Goal: Task Accomplishment & Management: Use online tool/utility

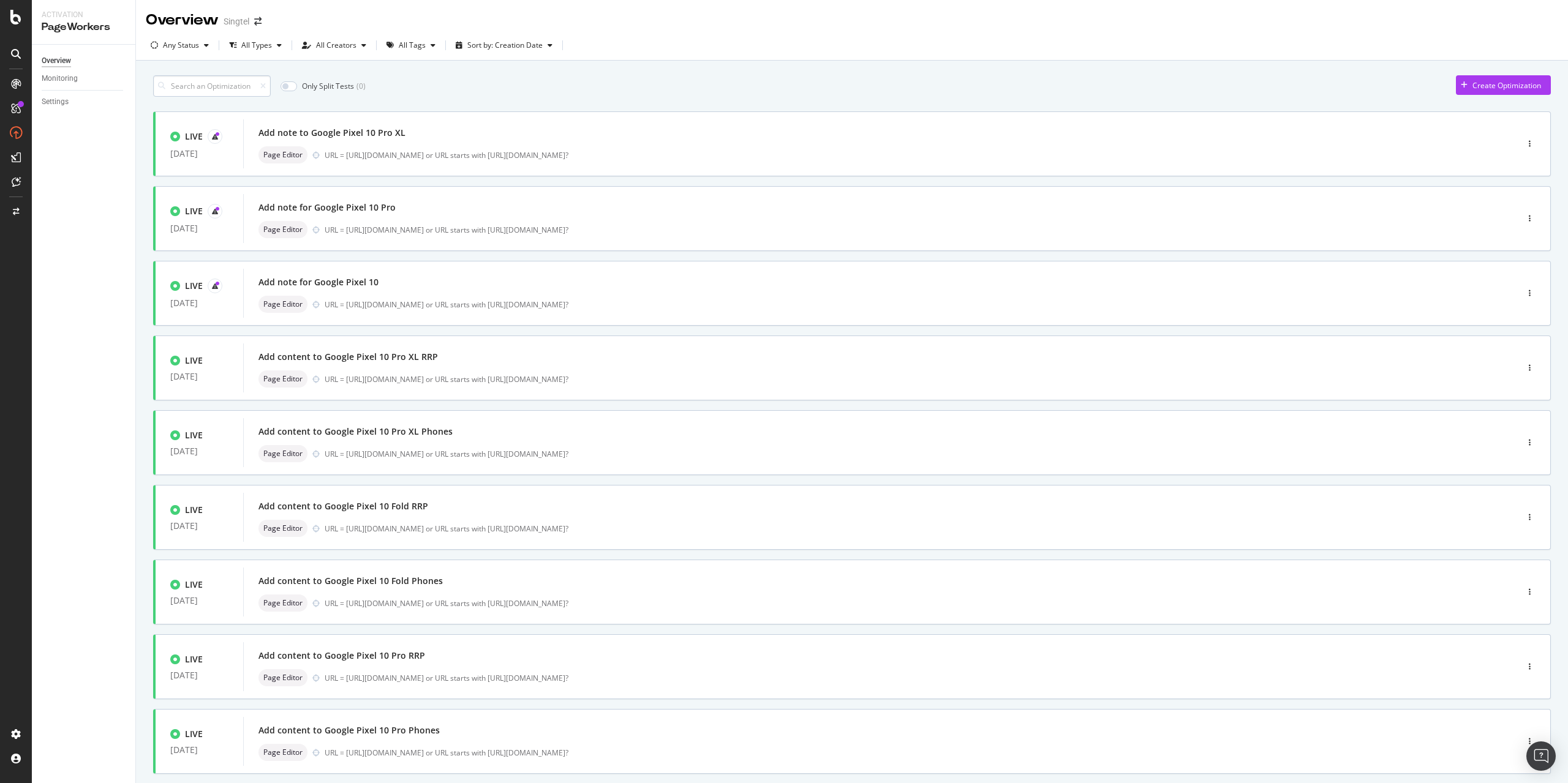
click at [230, 87] on input at bounding box center [212, 86] width 118 height 22
click at [388, 221] on div "Page Editor URL = [URL][DOMAIN_NAME] or URL starts with [URL][DOMAIN_NAME]?" at bounding box center [862, 229] width 1207 height 17
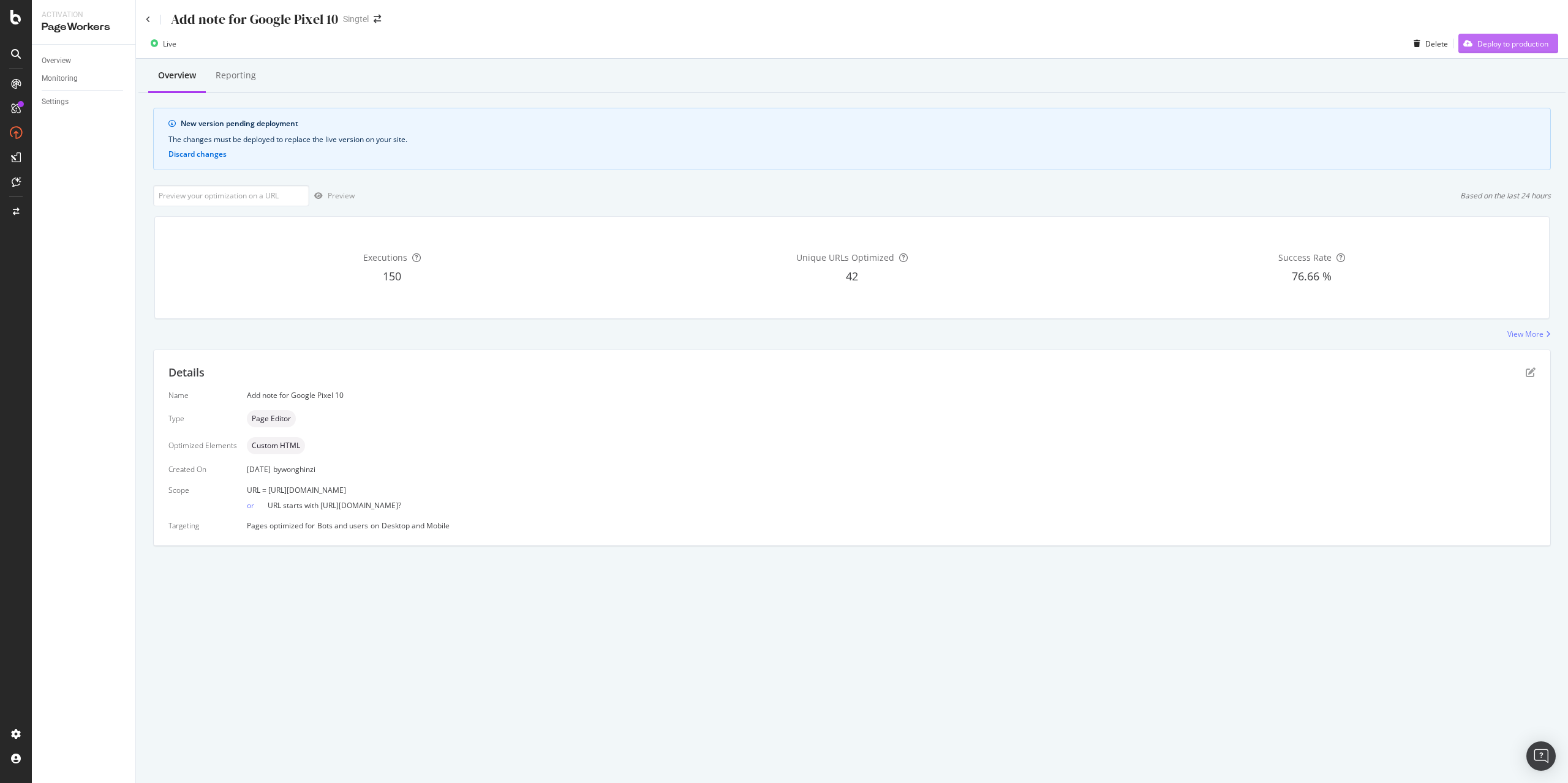
click at [1488, 46] on div "Deploy to production" at bounding box center [1513, 44] width 71 height 10
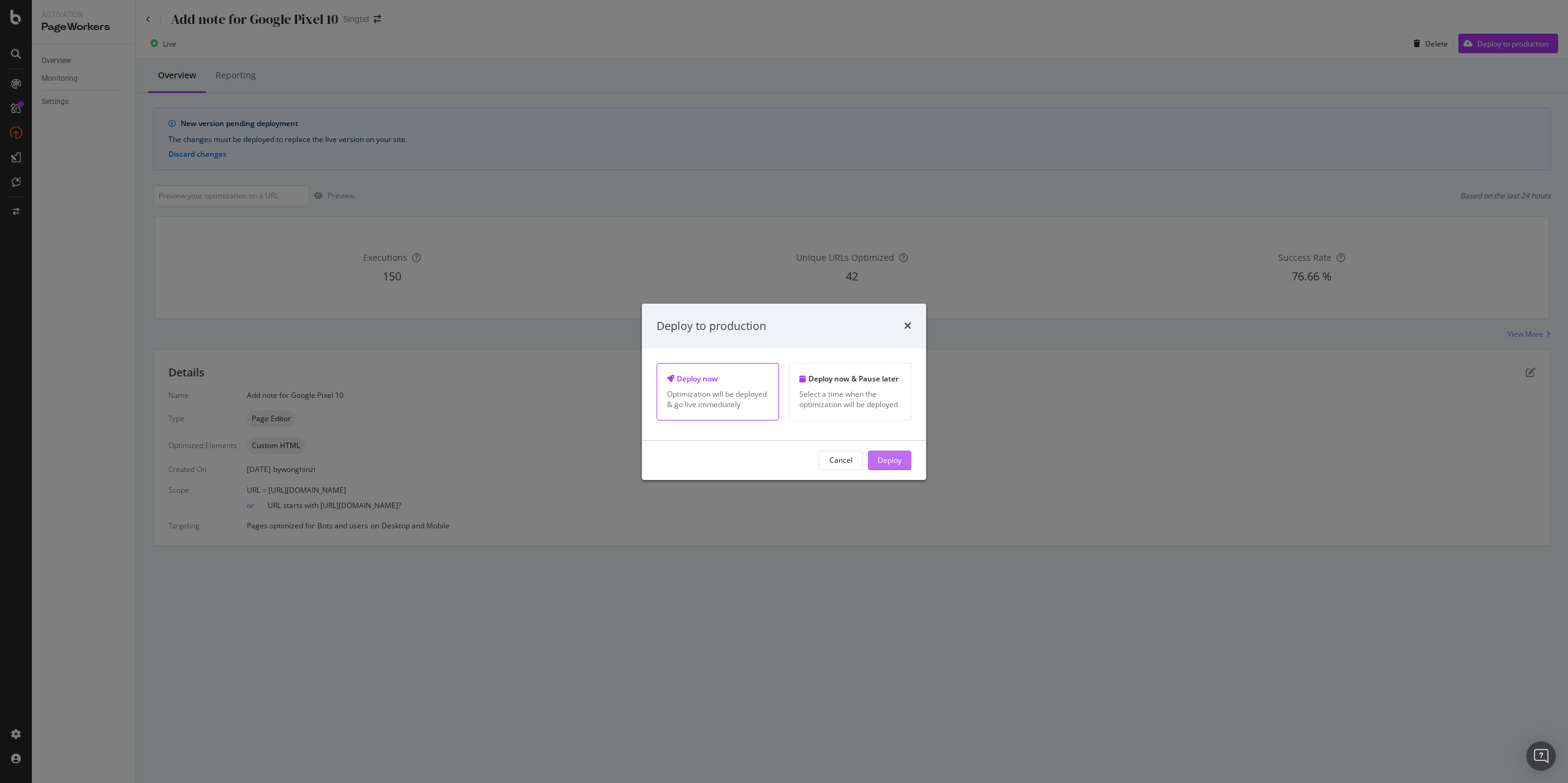
click at [892, 459] on div "Deploy" at bounding box center [890, 460] width 24 height 10
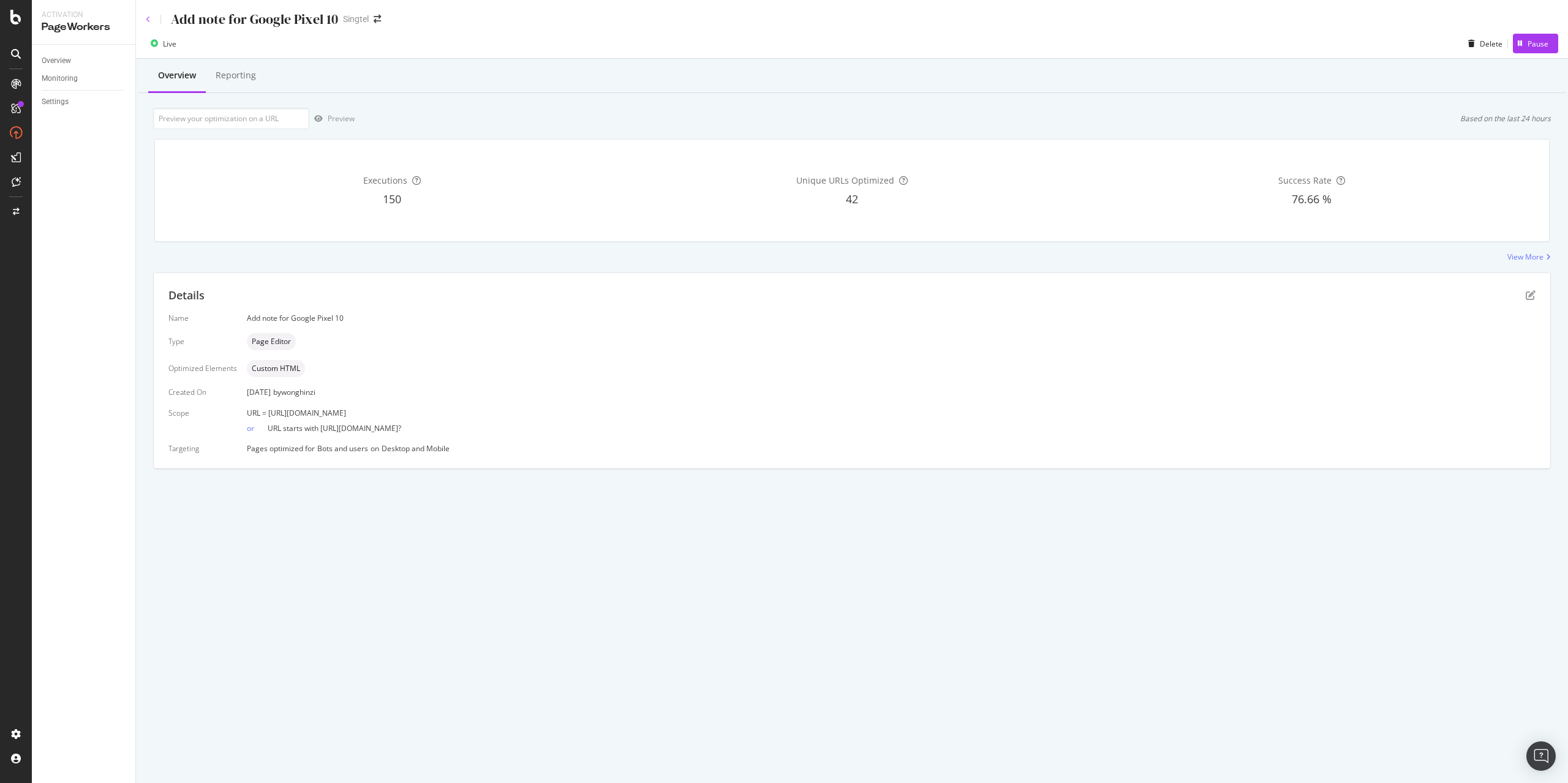
click at [148, 23] on icon at bounding box center [148, 20] width 5 height 8
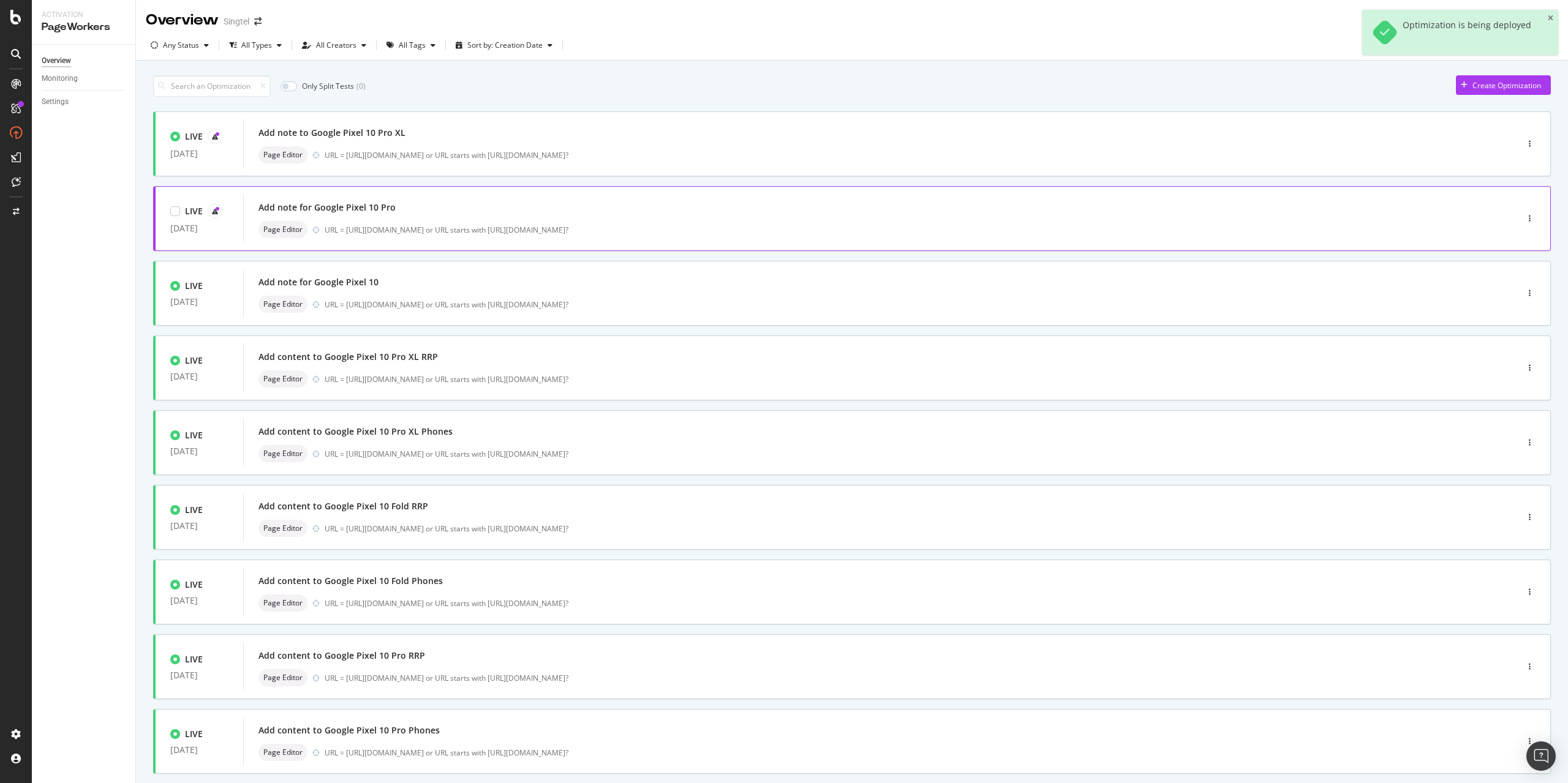
click at [372, 209] on div "Add note for Google Pixel 10 Pro" at bounding box center [327, 207] width 137 height 12
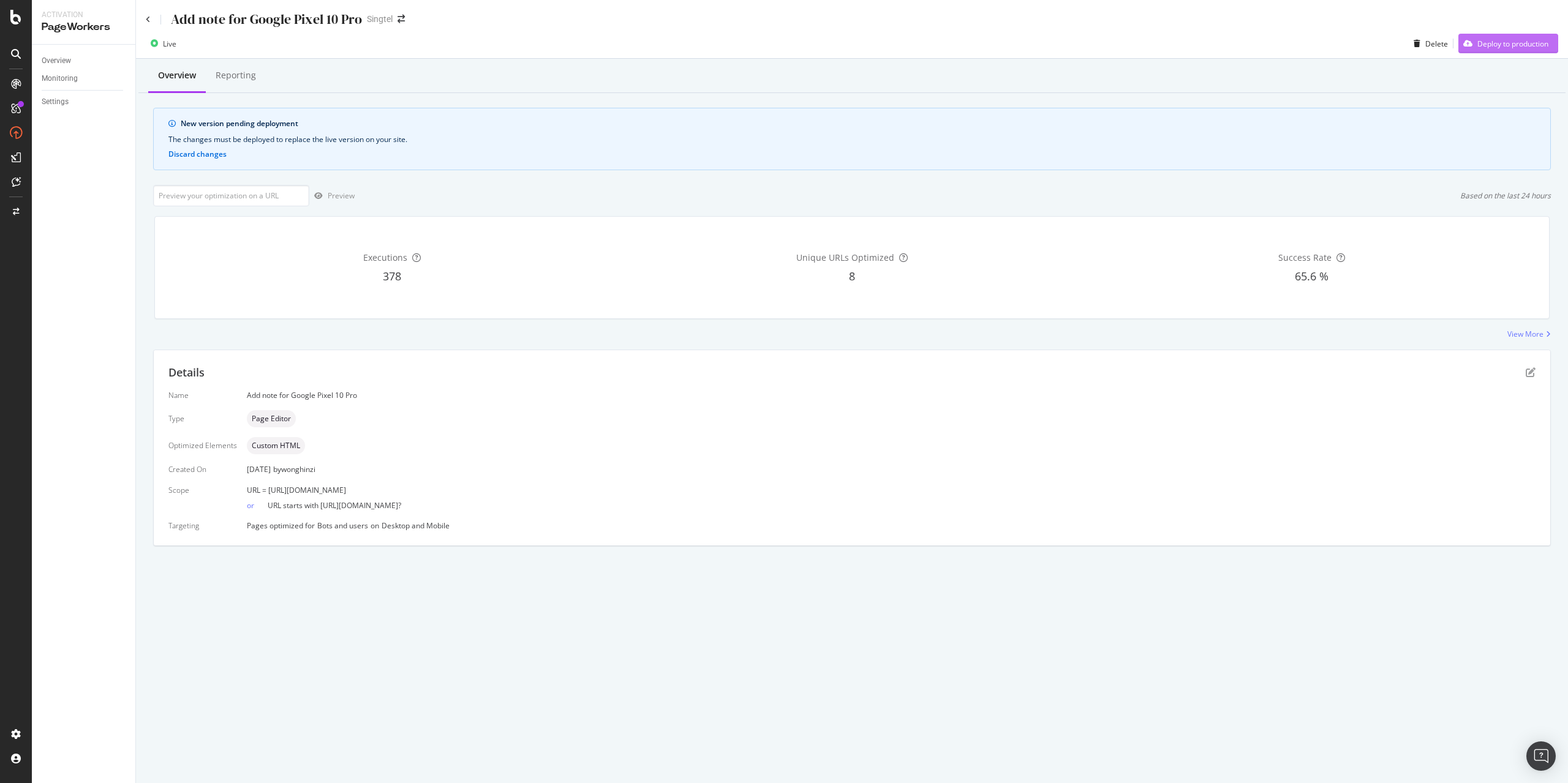
click at [1509, 47] on div "Deploy to production" at bounding box center [1513, 44] width 71 height 10
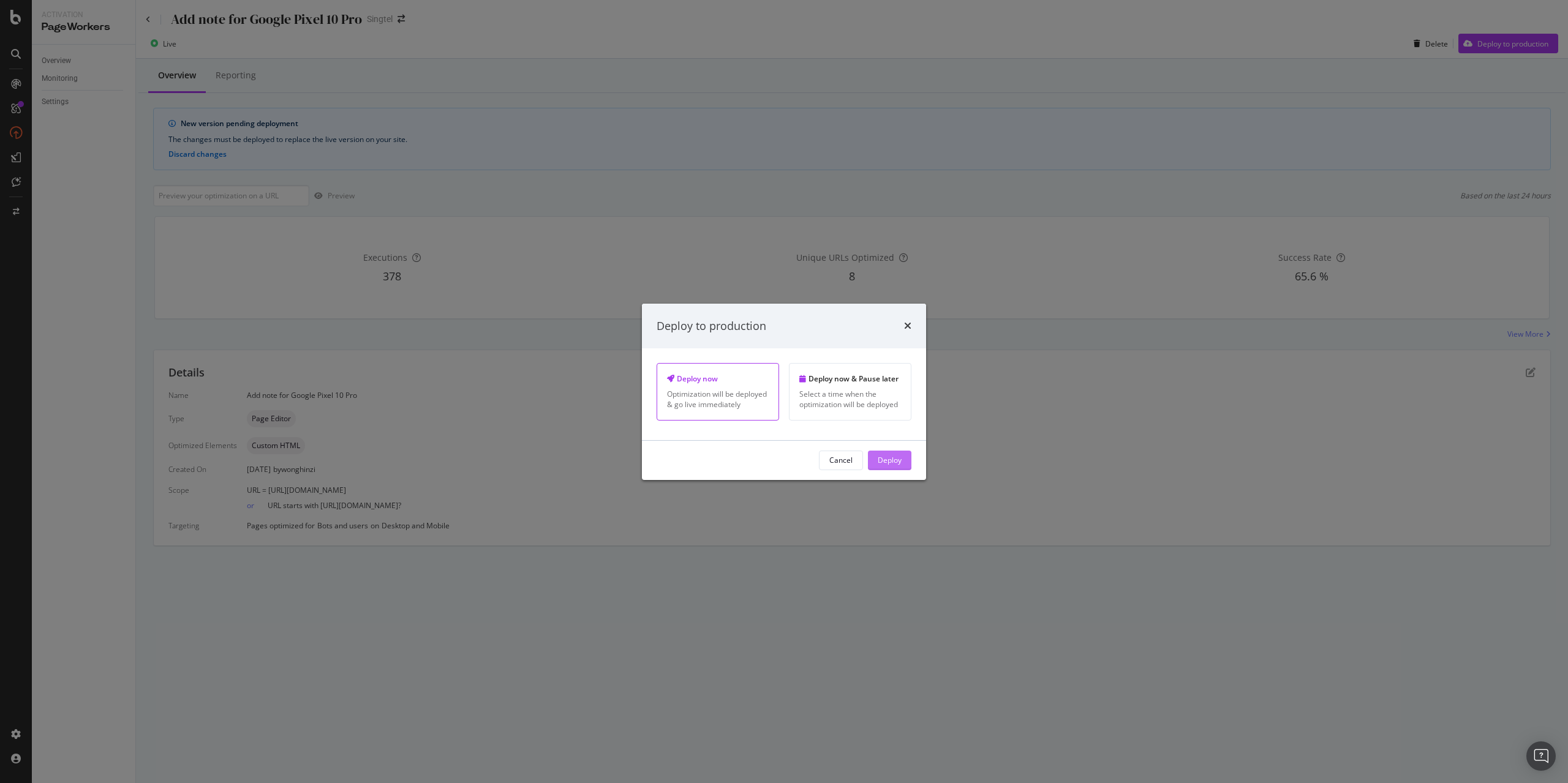
click at [883, 464] on div "Deploy" at bounding box center [890, 460] width 24 height 10
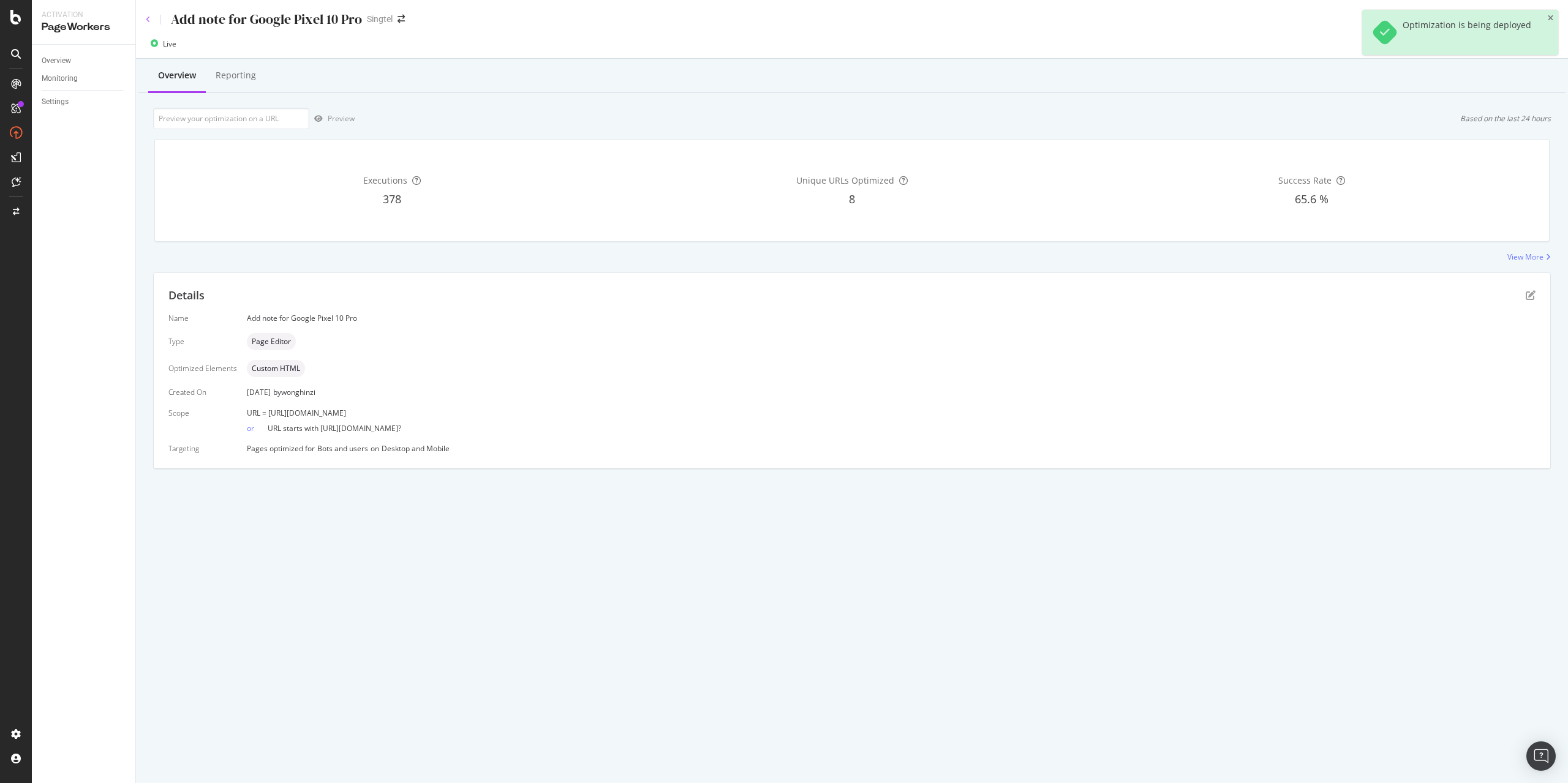
click at [147, 22] on icon at bounding box center [148, 20] width 5 height 8
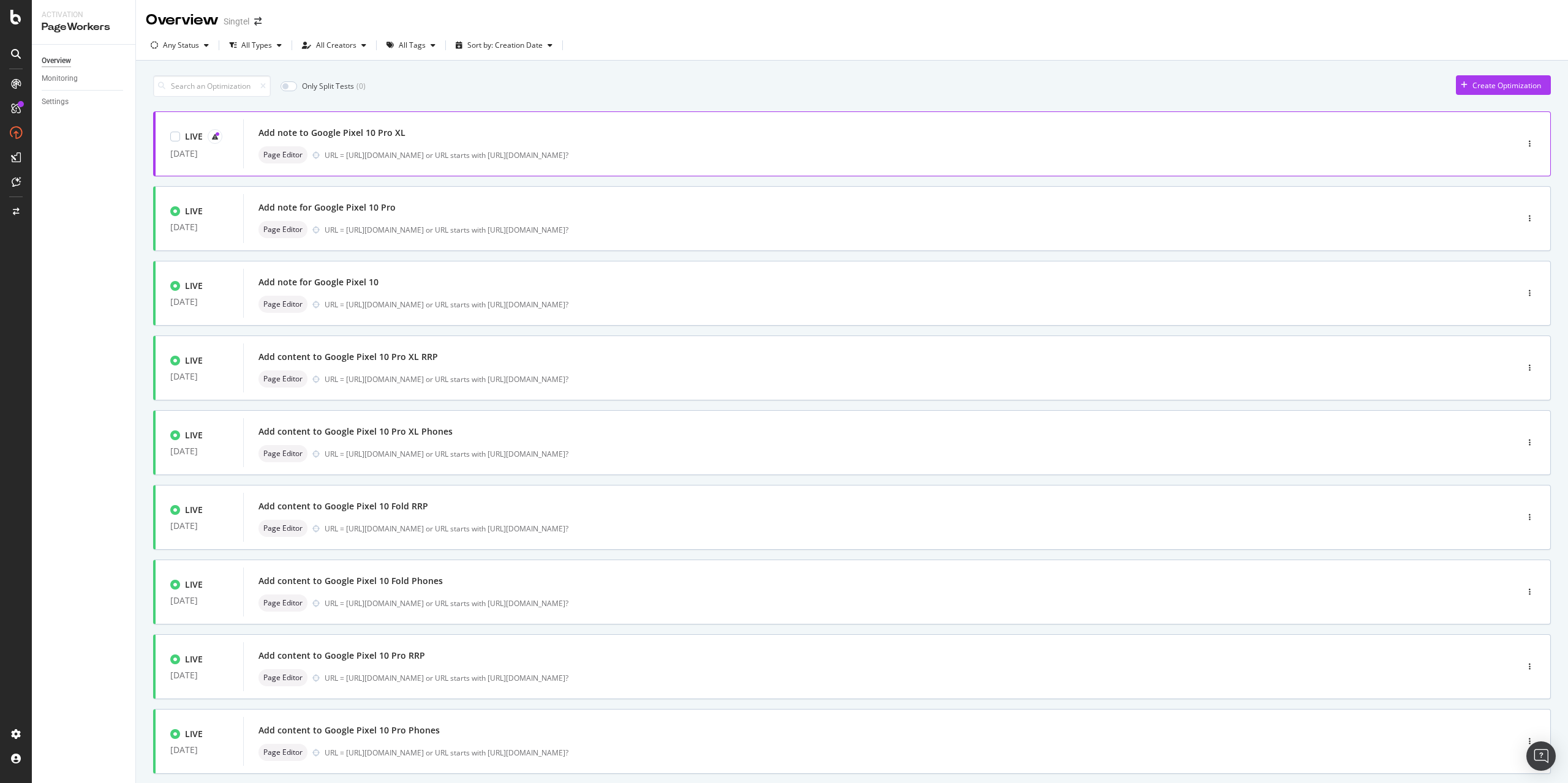
click at [482, 148] on div "Page Editor URL = [URL][DOMAIN_NAME] or URL starts with [URL][DOMAIN_NAME]?" at bounding box center [862, 155] width 1207 height 17
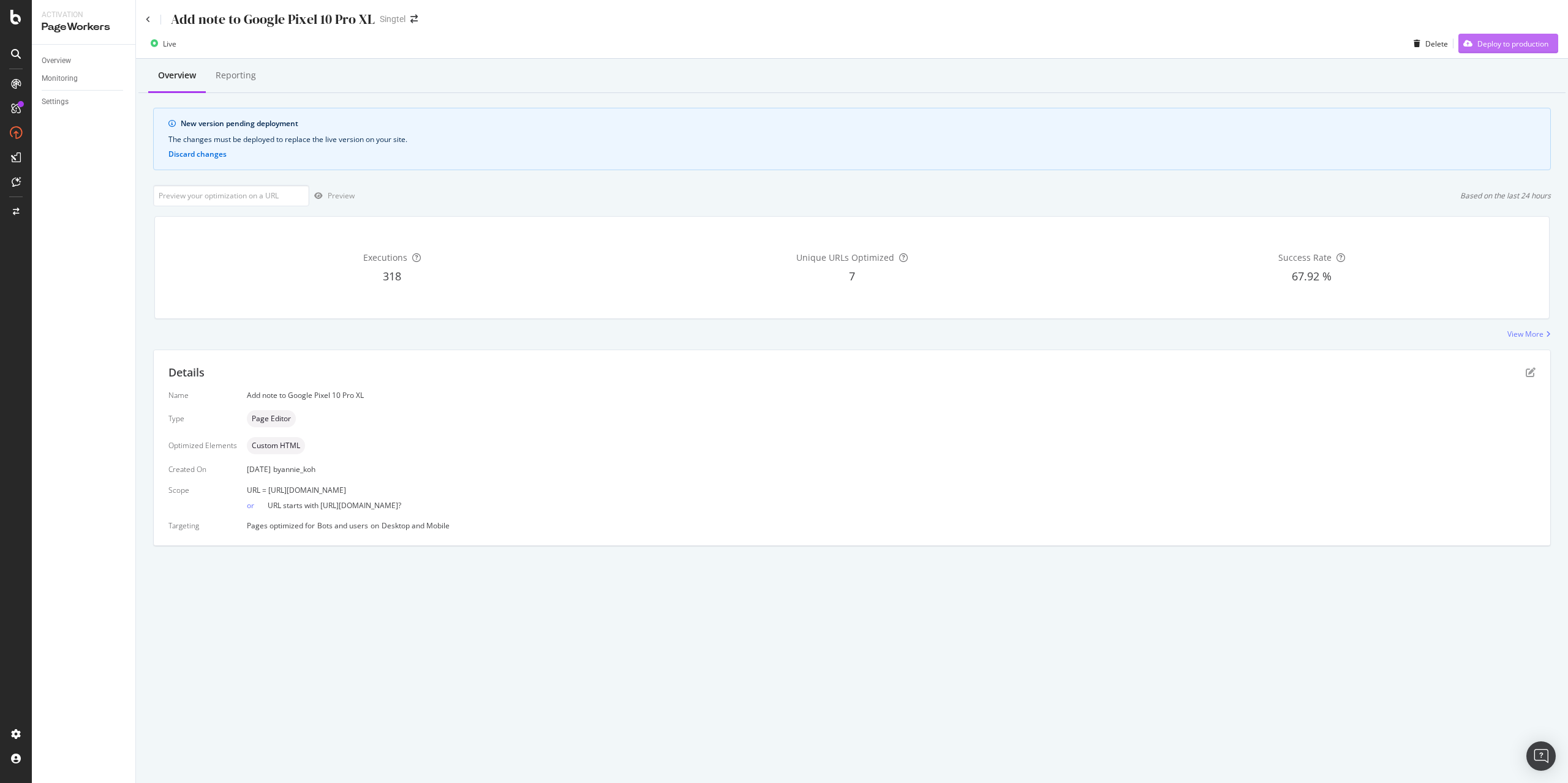
click at [1508, 49] on div "Deploy to production" at bounding box center [1502, 43] width 90 height 18
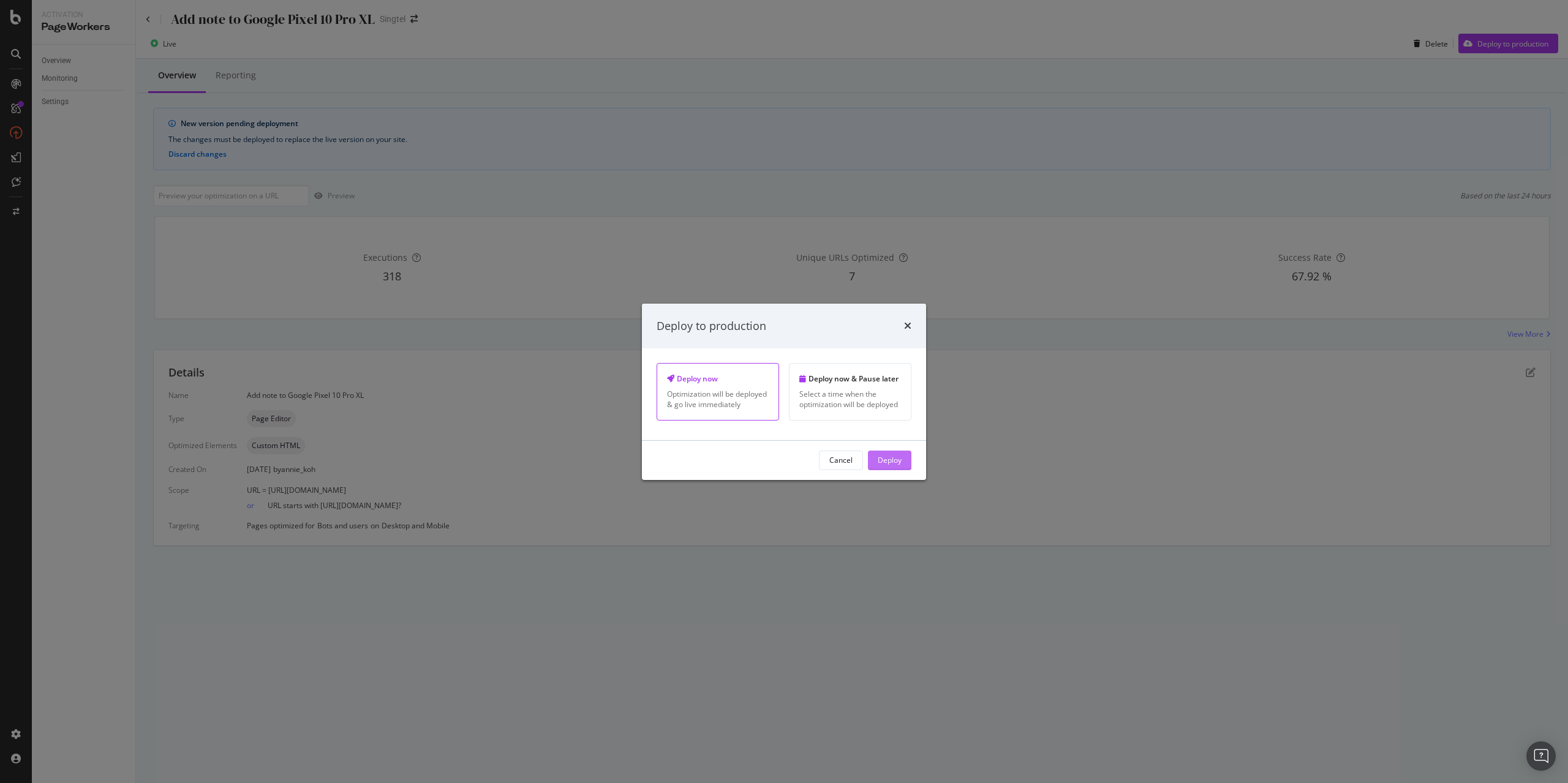
click at [883, 461] on div "Deploy" at bounding box center [890, 460] width 24 height 10
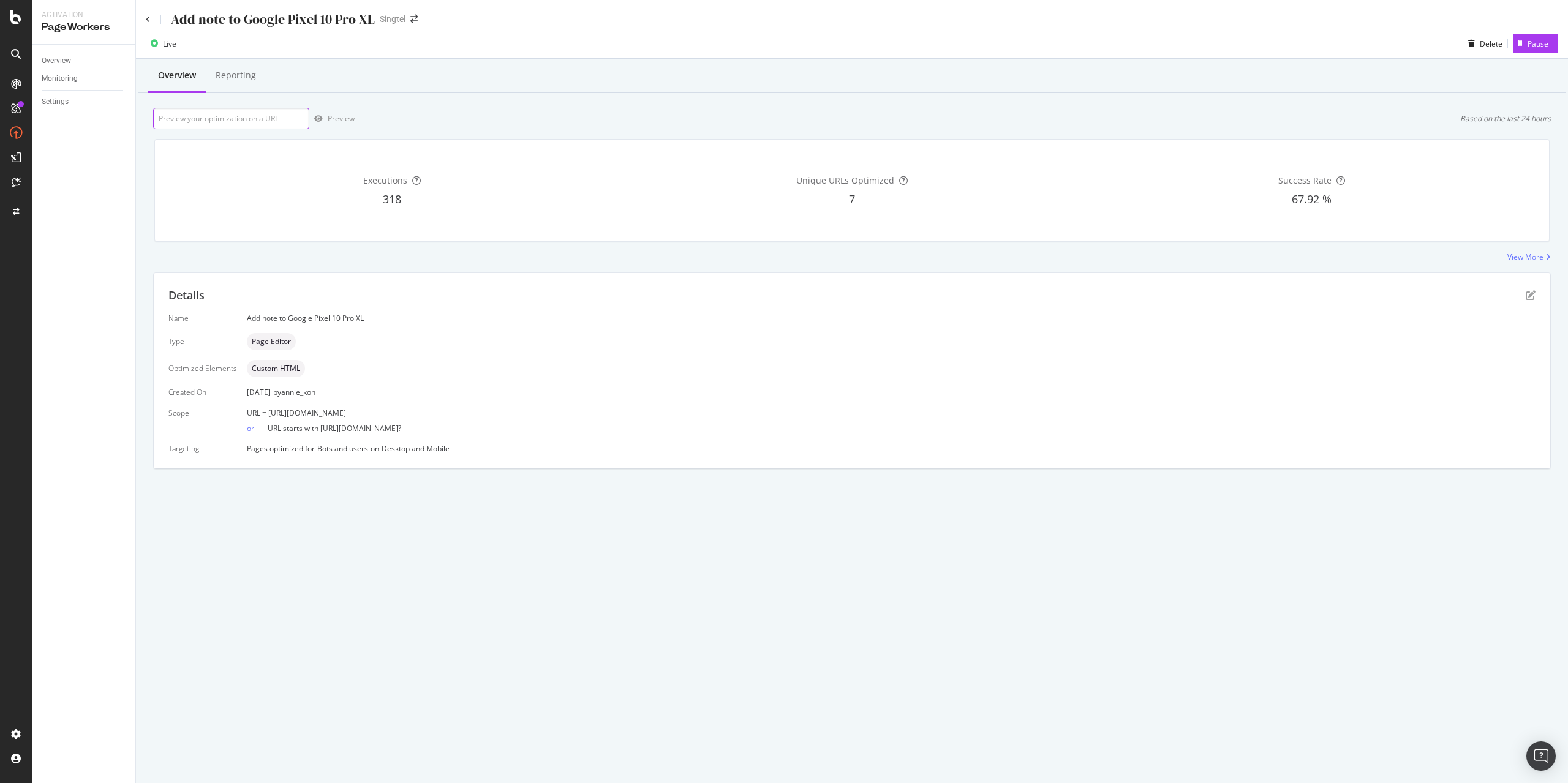
click at [239, 121] on input "url" at bounding box center [231, 118] width 156 height 22
click at [148, 22] on icon at bounding box center [148, 20] width 5 height 8
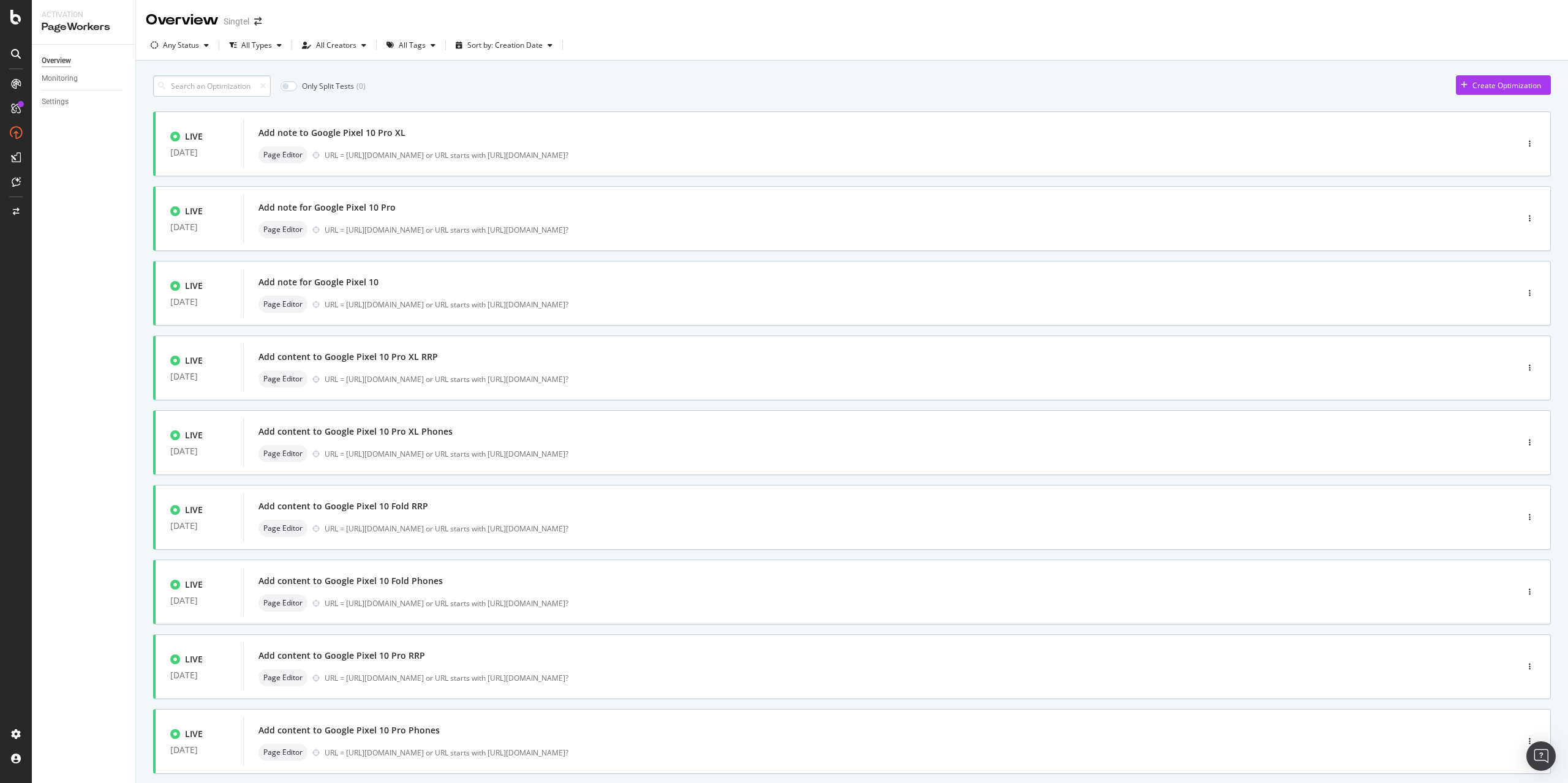
click at [214, 81] on input at bounding box center [212, 86] width 118 height 22
click at [417, 142] on div "Add note for iPhone 16e RRP Page Editor URL = [URL][DOMAIN_NAME] or URL starts …" at bounding box center [862, 144] width 1207 height 39
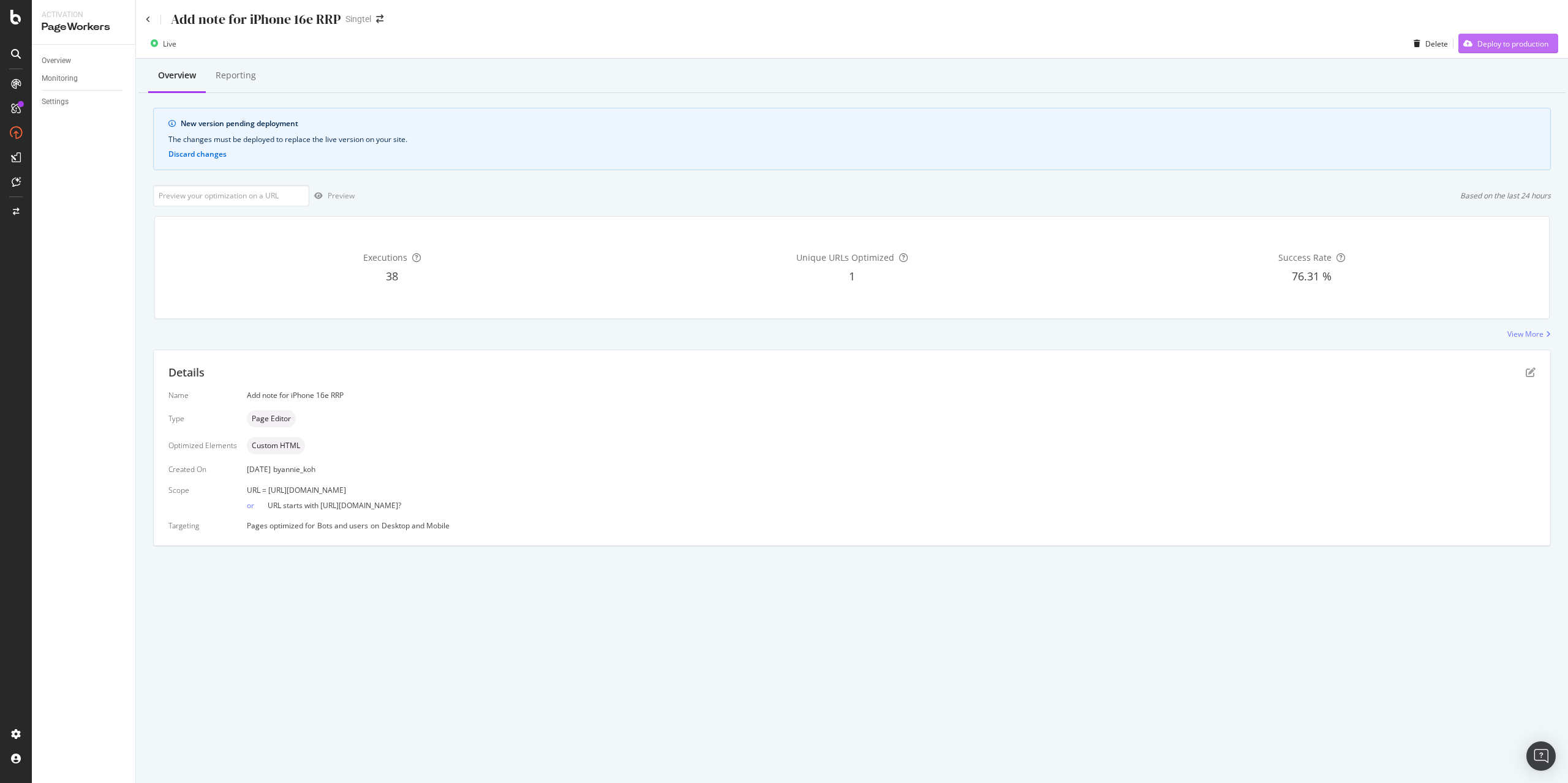
click at [1499, 41] on div "Deploy to production" at bounding box center [1513, 44] width 71 height 10
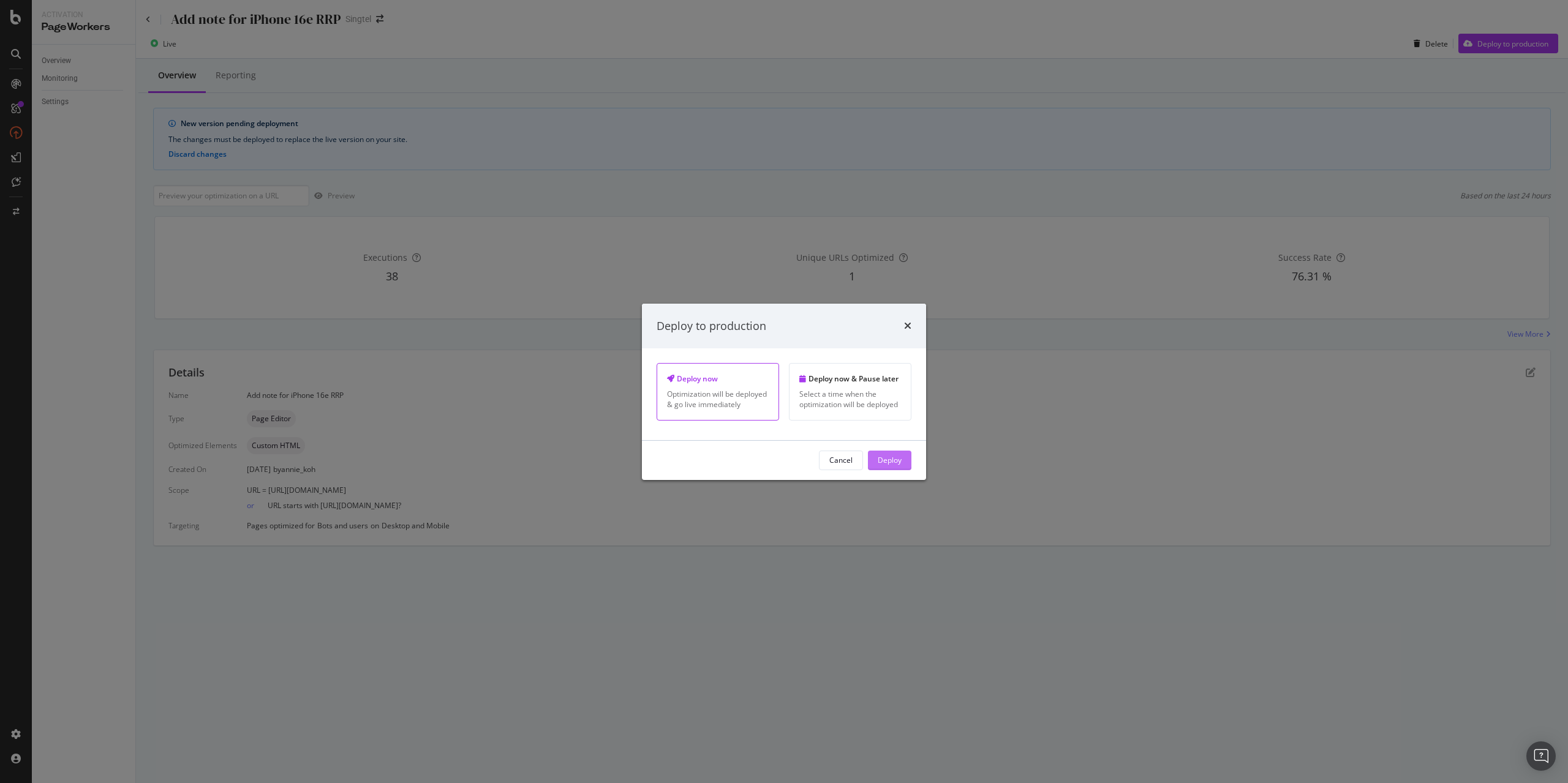
click at [904, 464] on button "Deploy" at bounding box center [890, 460] width 43 height 20
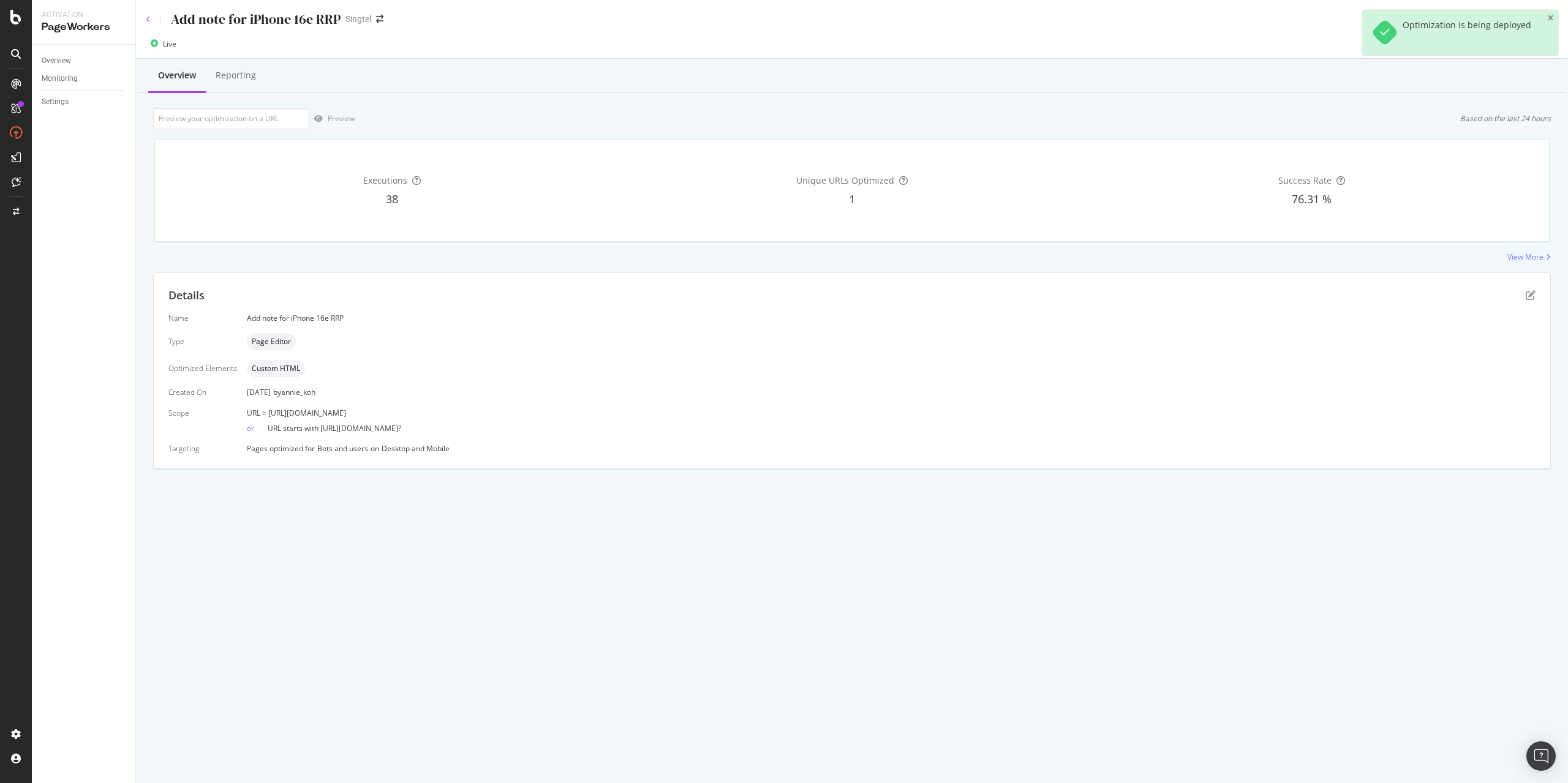
click at [147, 17] on icon at bounding box center [148, 20] width 5 height 8
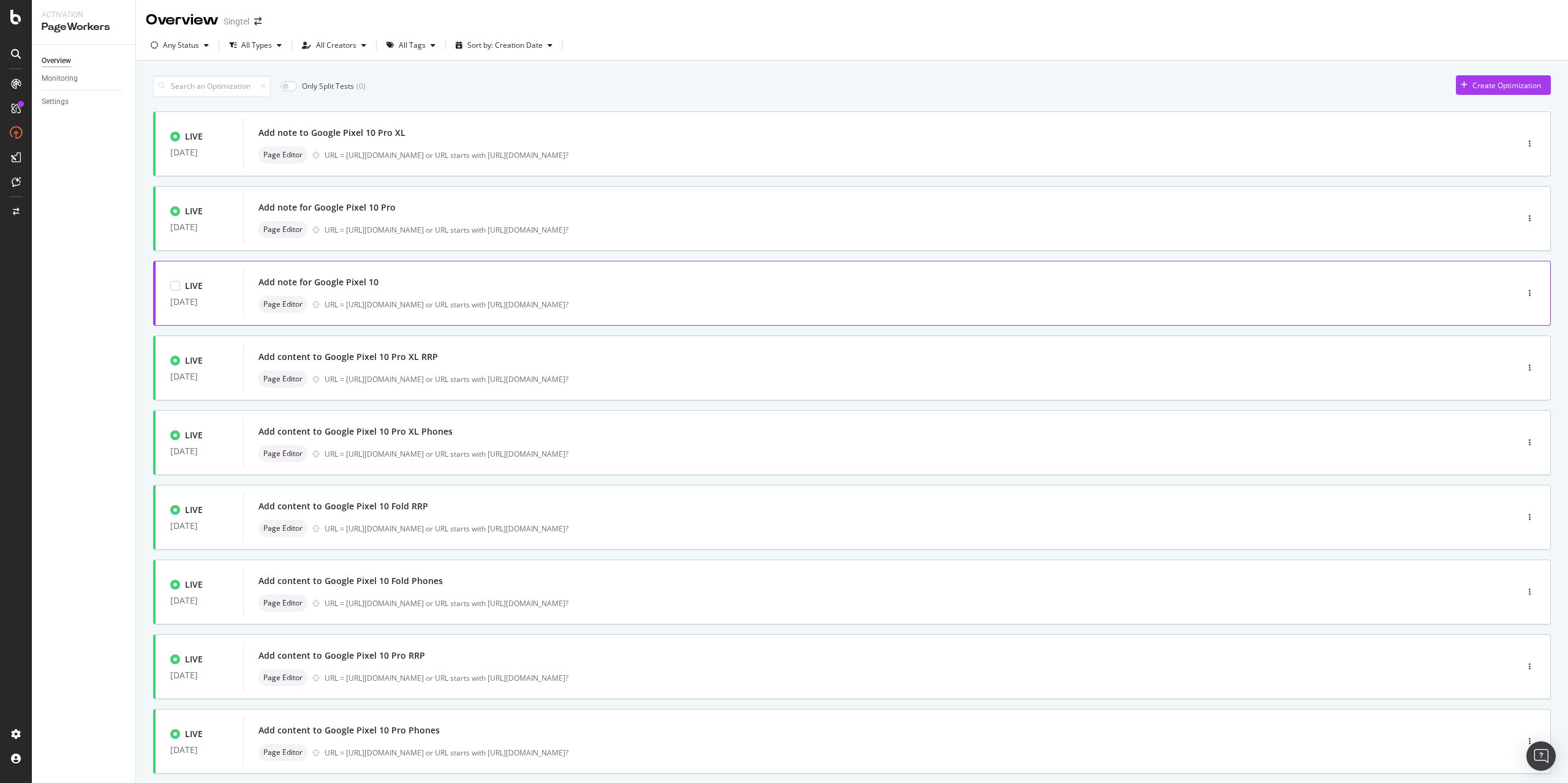
click at [449, 289] on div "Add note for Google Pixel 10" at bounding box center [862, 282] width 1207 height 17
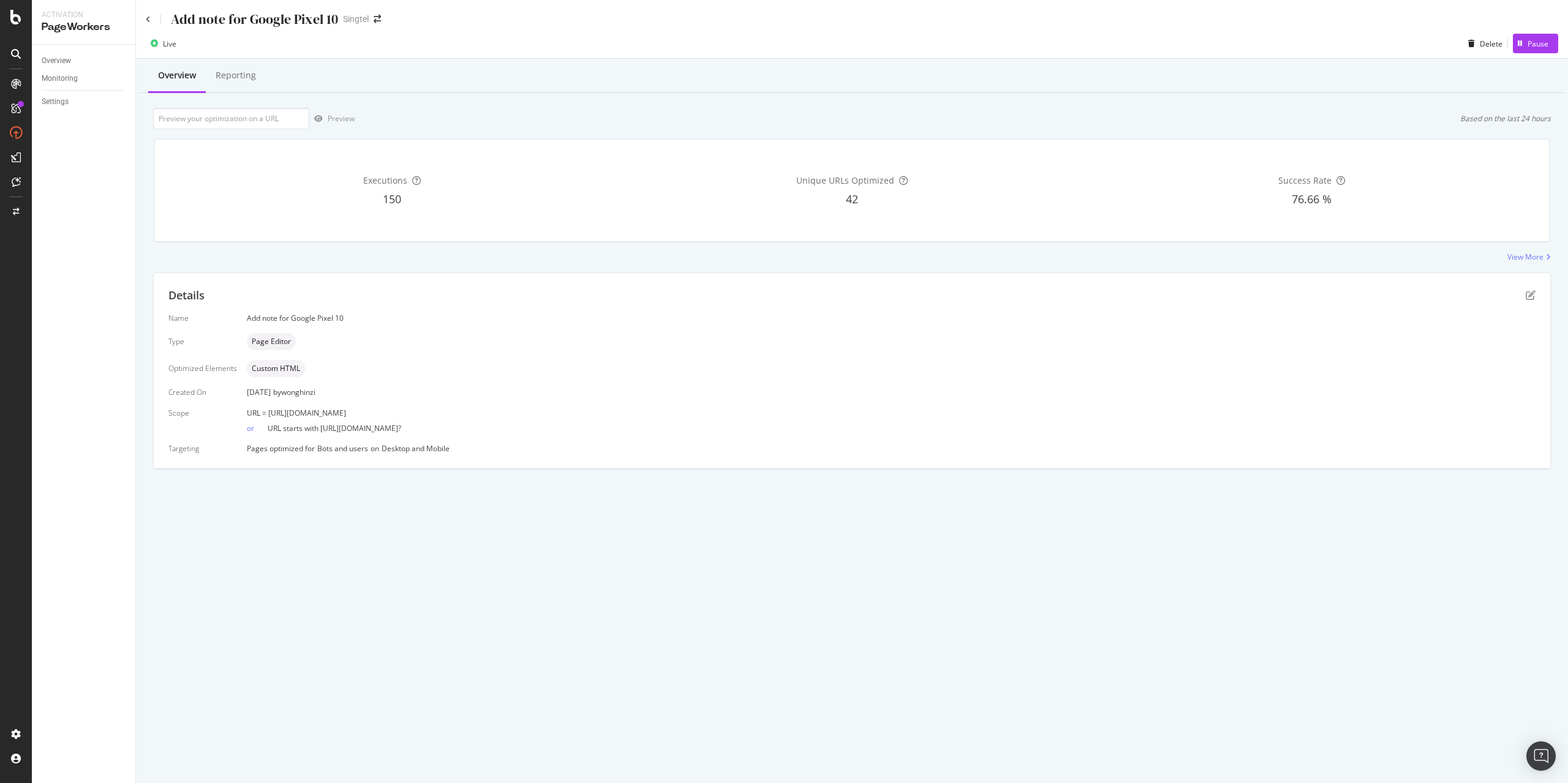
drag, startPoint x: 269, startPoint y: 410, endPoint x: 508, endPoint y: 405, distance: 239.1
click at [508, 405] on div "Name Add note for Google Pixel 10 Type Page Editor Optimized Elements Custom HT…" at bounding box center [852, 383] width 1367 height 141
click at [504, 408] on div "URL = [URL][DOMAIN_NAME]" at bounding box center [891, 413] width 1289 height 10
drag, startPoint x: 503, startPoint y: 410, endPoint x: 496, endPoint y: 410, distance: 7.0
click at [496, 410] on div "URL = [URL][DOMAIN_NAME]" at bounding box center [891, 413] width 1289 height 10
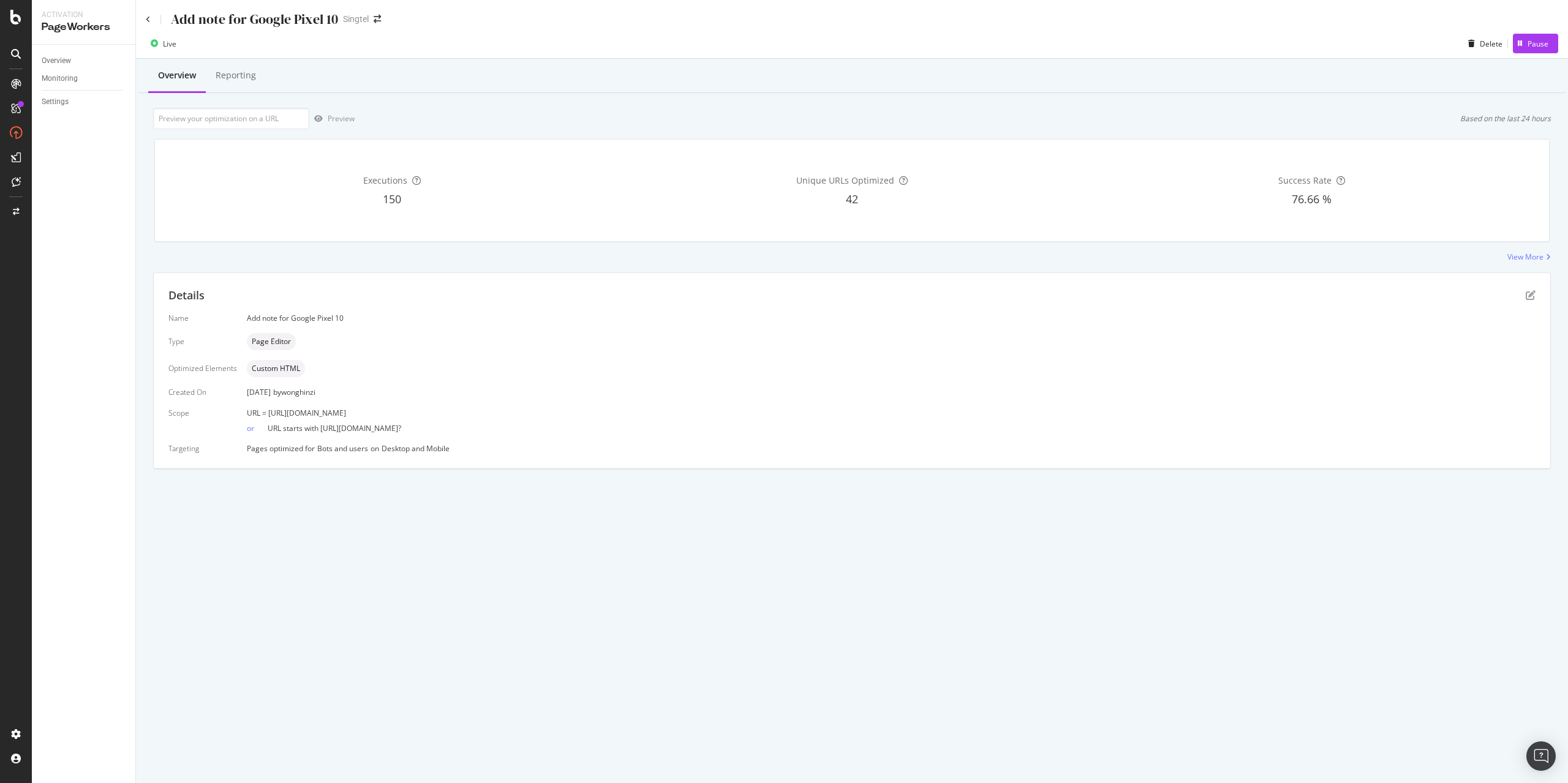
drag, startPoint x: 268, startPoint y: 415, endPoint x: 590, endPoint y: 407, distance: 322.1
click at [590, 408] on div "URL = [URL][DOMAIN_NAME]" at bounding box center [891, 413] width 1289 height 10
copy span "[URL][DOMAIN_NAME]"
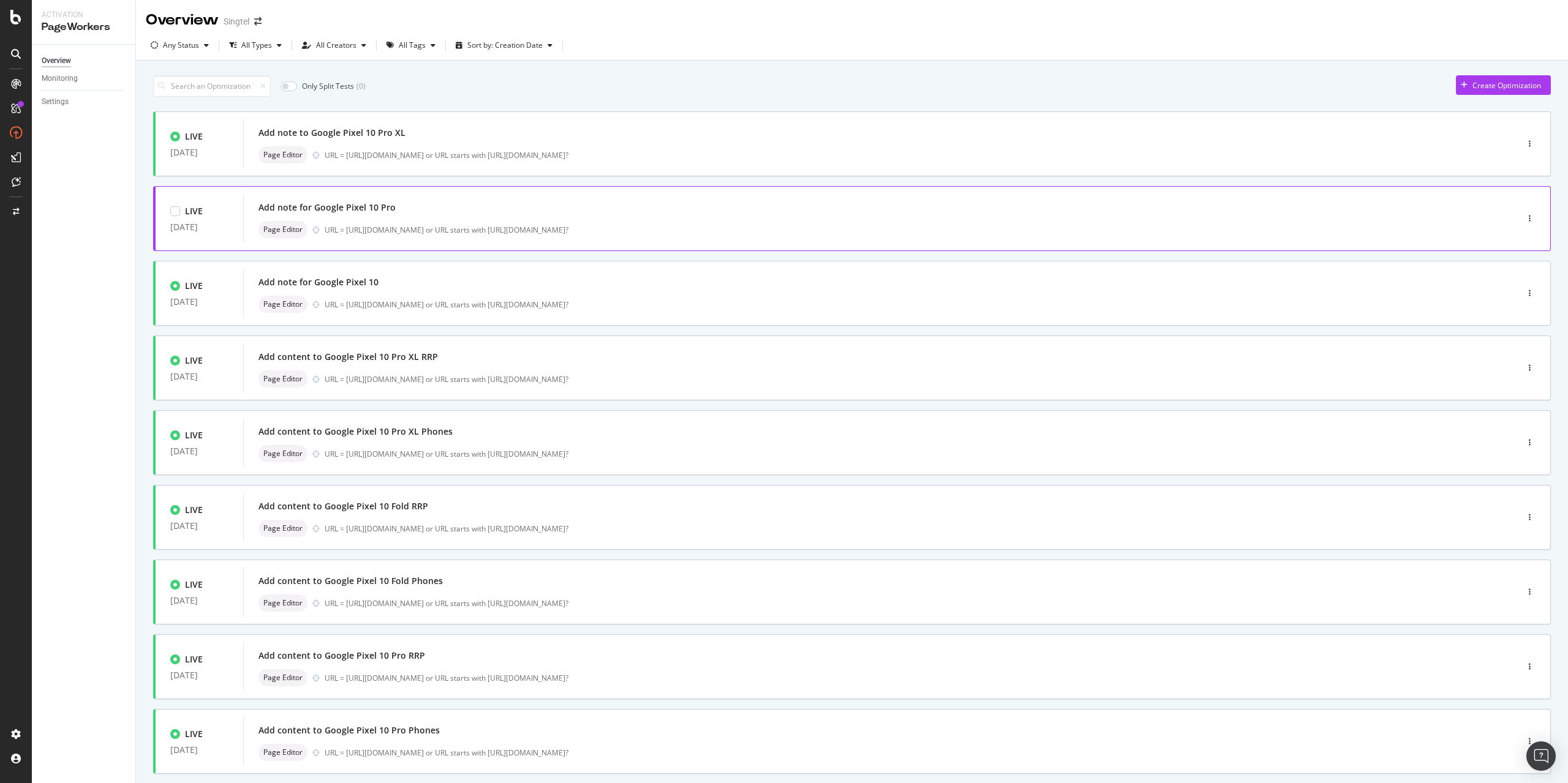
click at [421, 211] on div "Add note for Google Pixel 10 Pro" at bounding box center [862, 207] width 1207 height 17
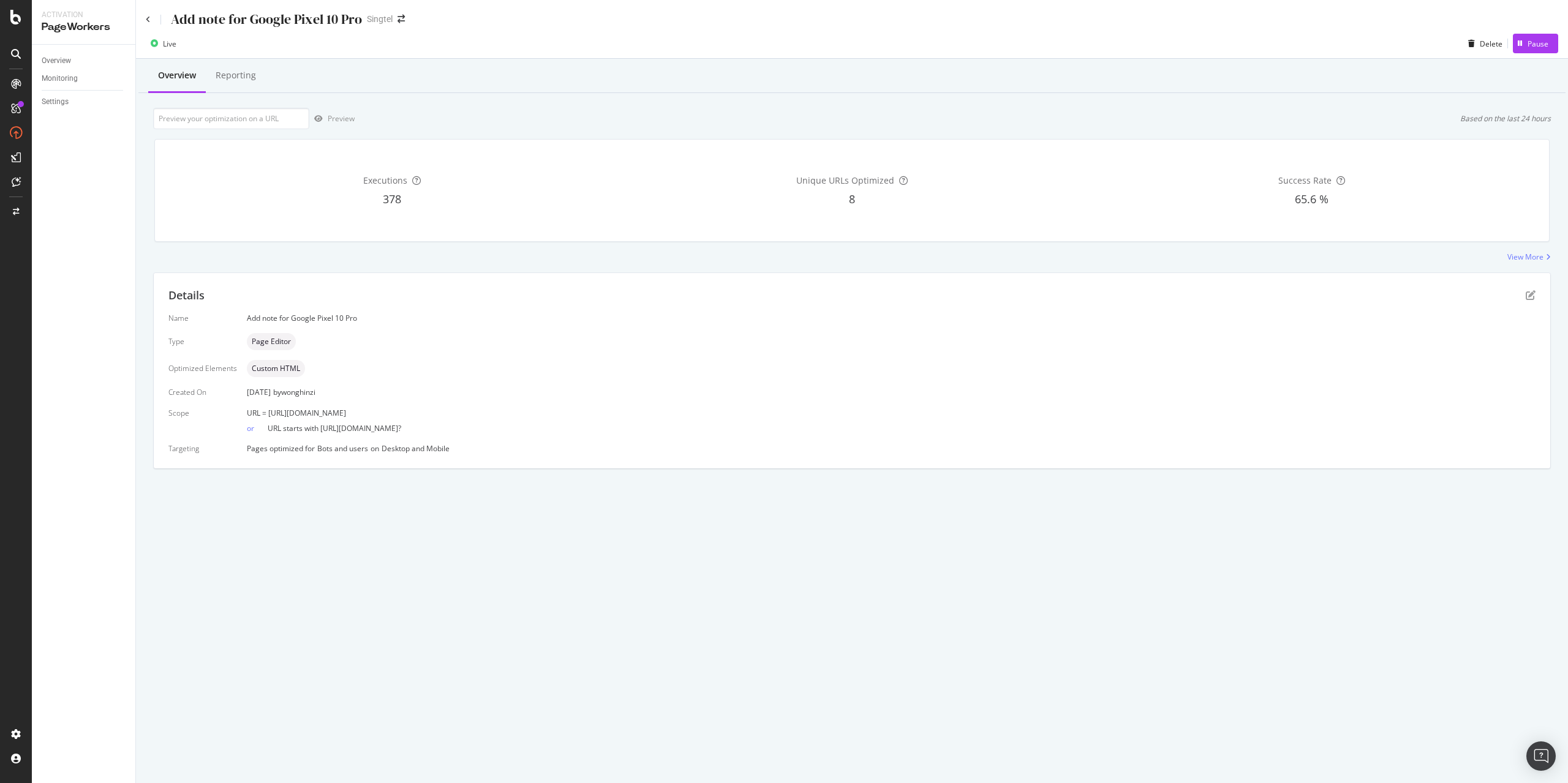
drag, startPoint x: 268, startPoint y: 413, endPoint x: 574, endPoint y: 405, distance: 306.1
click at [574, 405] on div "Name Add note for Google Pixel 10 Pro Type Page Editor Optimized Elements Custo…" at bounding box center [852, 383] width 1367 height 141
copy span "[URL][DOMAIN_NAME]"
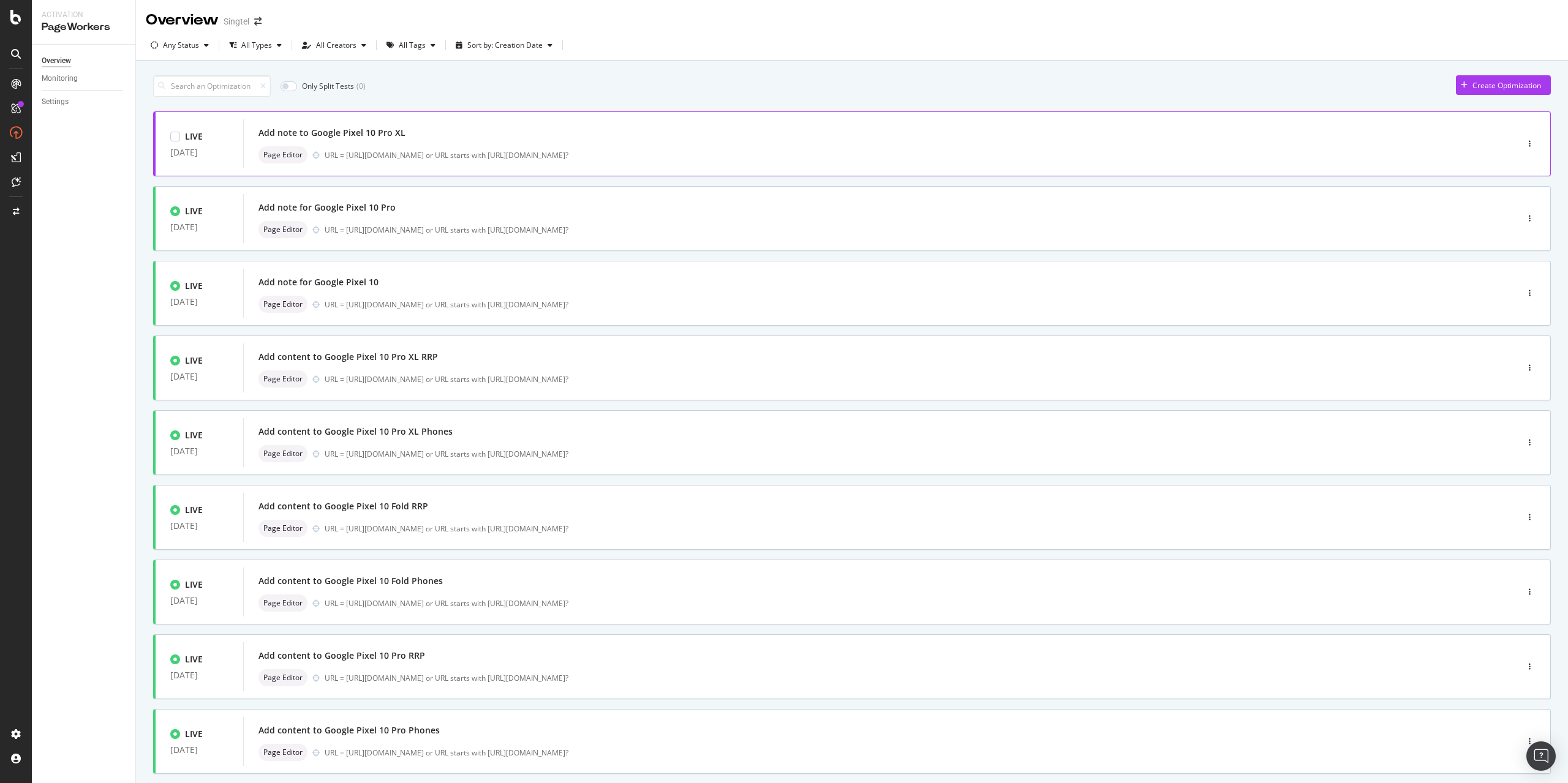
click at [372, 139] on div "Add note to Google Pixel 10 Pro XL" at bounding box center [332, 132] width 147 height 12
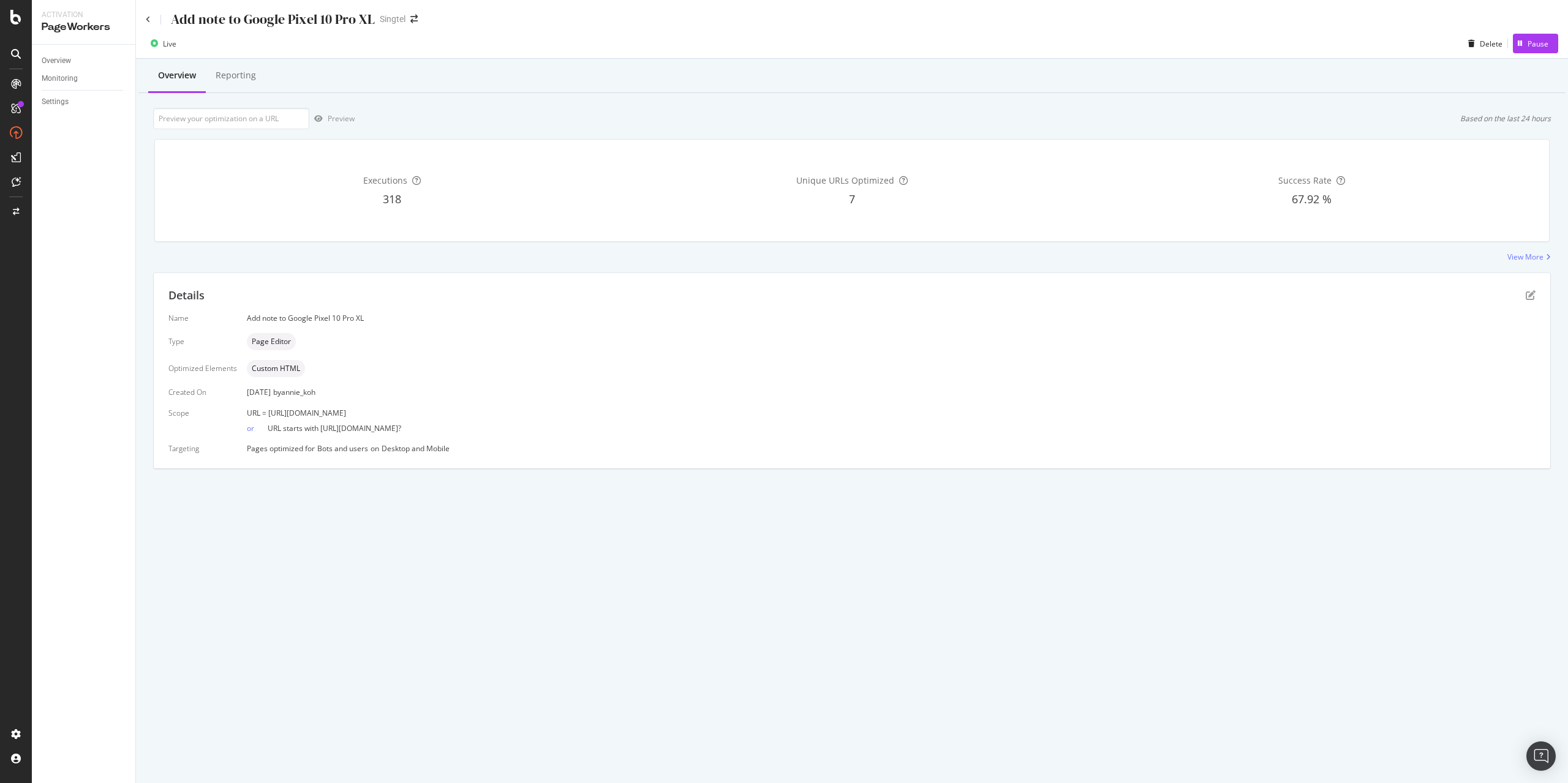
drag, startPoint x: 268, startPoint y: 412, endPoint x: 592, endPoint y: 403, distance: 324.1
click at [592, 403] on div "Name Add note to Google Pixel 10 Pro XL Type Page Editor Optimized Elements Cus…" at bounding box center [852, 383] width 1367 height 141
copy span "[URL][DOMAIN_NAME]"
click at [145, 24] on div "Add note to Google Pixel 10 Pro XL Singtel" at bounding box center [852, 14] width 1432 height 29
click at [146, 22] on icon at bounding box center [148, 20] width 5 height 8
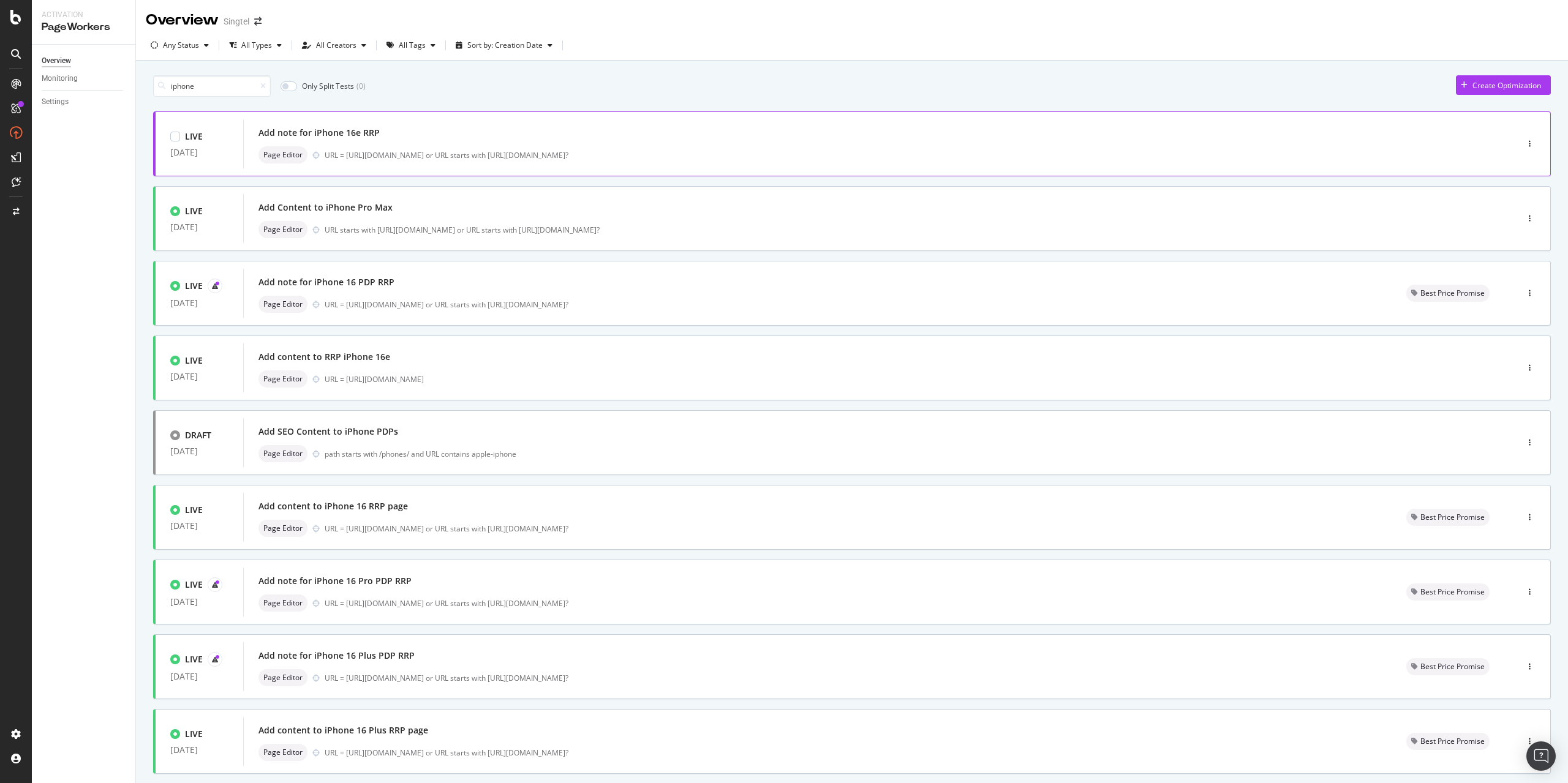
click at [407, 142] on div "Add note for iPhone 16e RRP Page Editor URL = [URL][DOMAIN_NAME] or URL starts …" at bounding box center [862, 144] width 1207 height 39
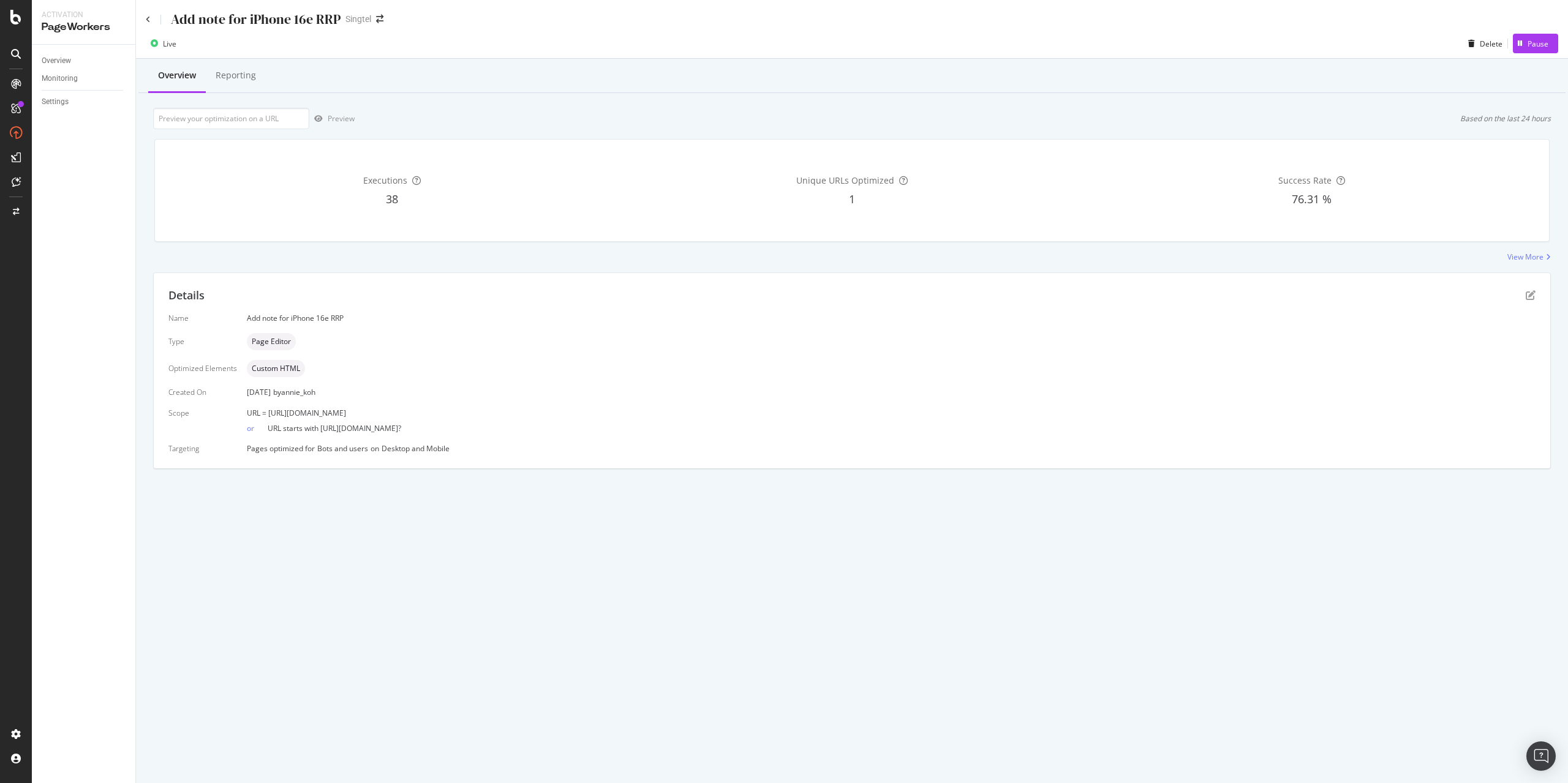
drag, startPoint x: 267, startPoint y: 413, endPoint x: 519, endPoint y: 415, distance: 252.0
click at [519, 415] on div "URL = [URL][DOMAIN_NAME]" at bounding box center [891, 413] width 1289 height 10
copy span "[URL][DOMAIN_NAME]"
click at [327, 417] on span "URL = [URL][DOMAIN_NAME]" at bounding box center [297, 413] width 99 height 10
drag, startPoint x: 267, startPoint y: 415, endPoint x: 687, endPoint y: 415, distance: 420.0
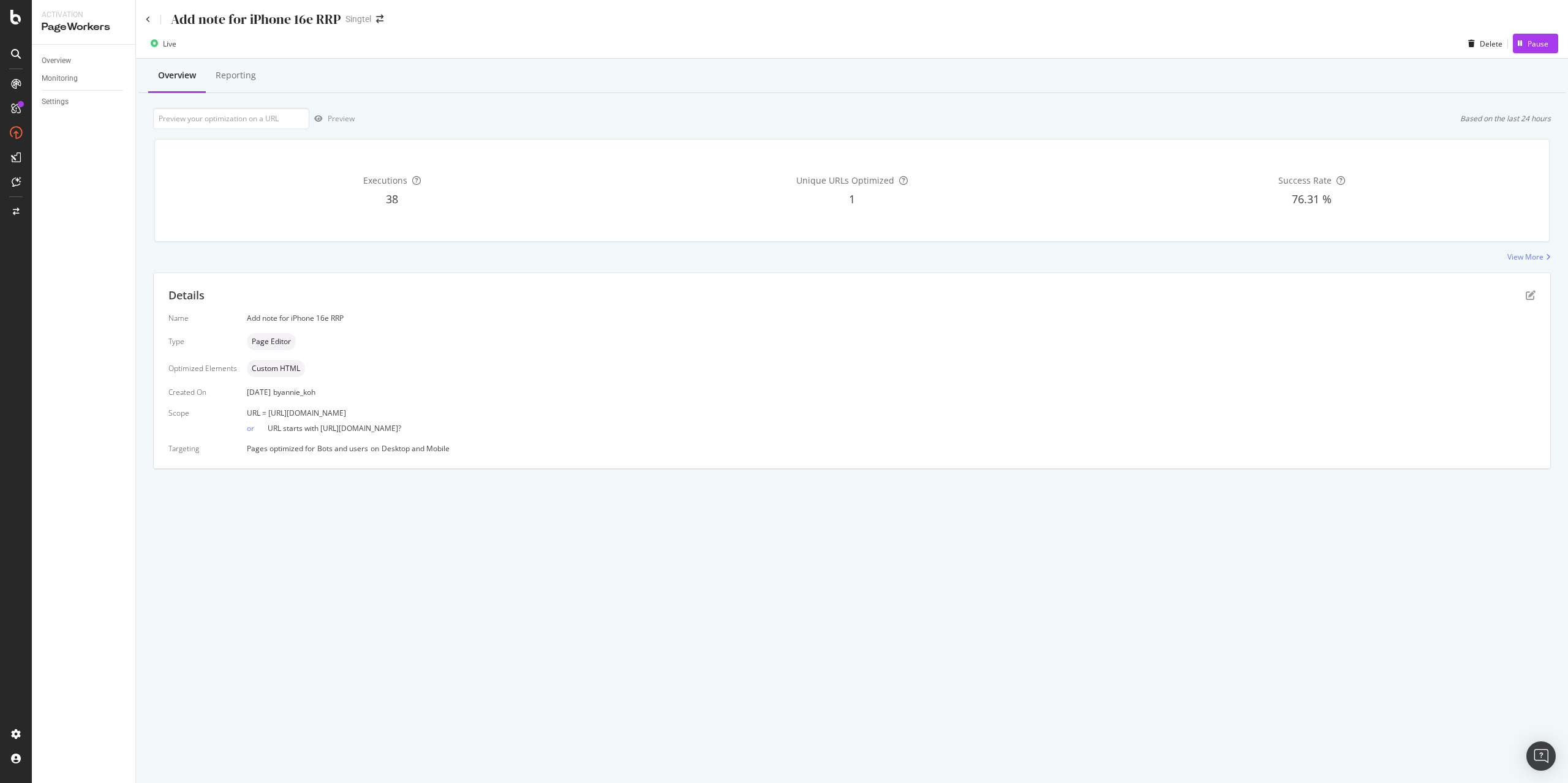
click at [687, 415] on div "URL = [URL][DOMAIN_NAME]" at bounding box center [891, 413] width 1289 height 10
copy span "[URL][DOMAIN_NAME]"
click at [146, 22] on icon at bounding box center [148, 20] width 5 height 8
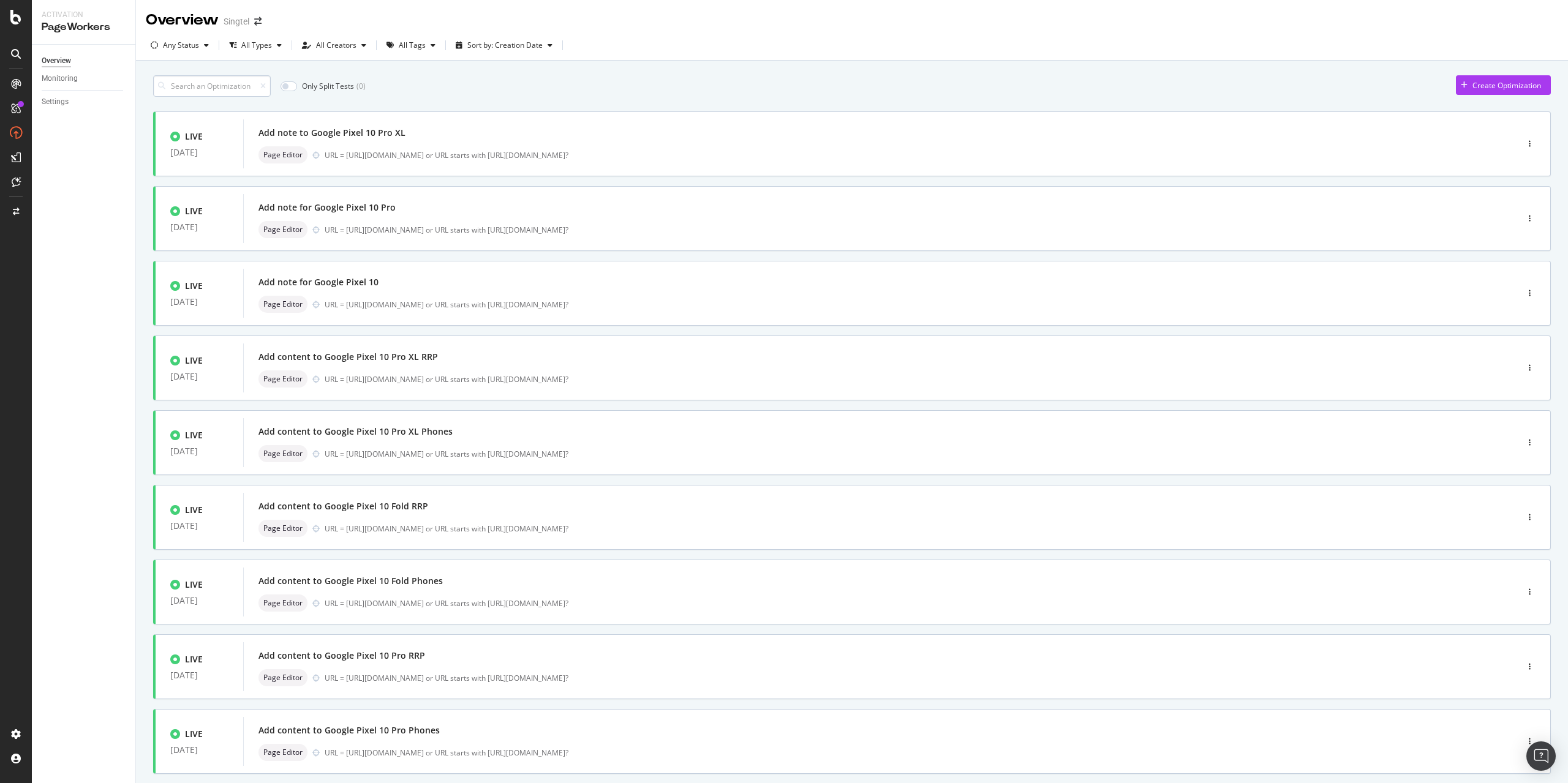
click at [202, 83] on input at bounding box center [212, 86] width 118 height 22
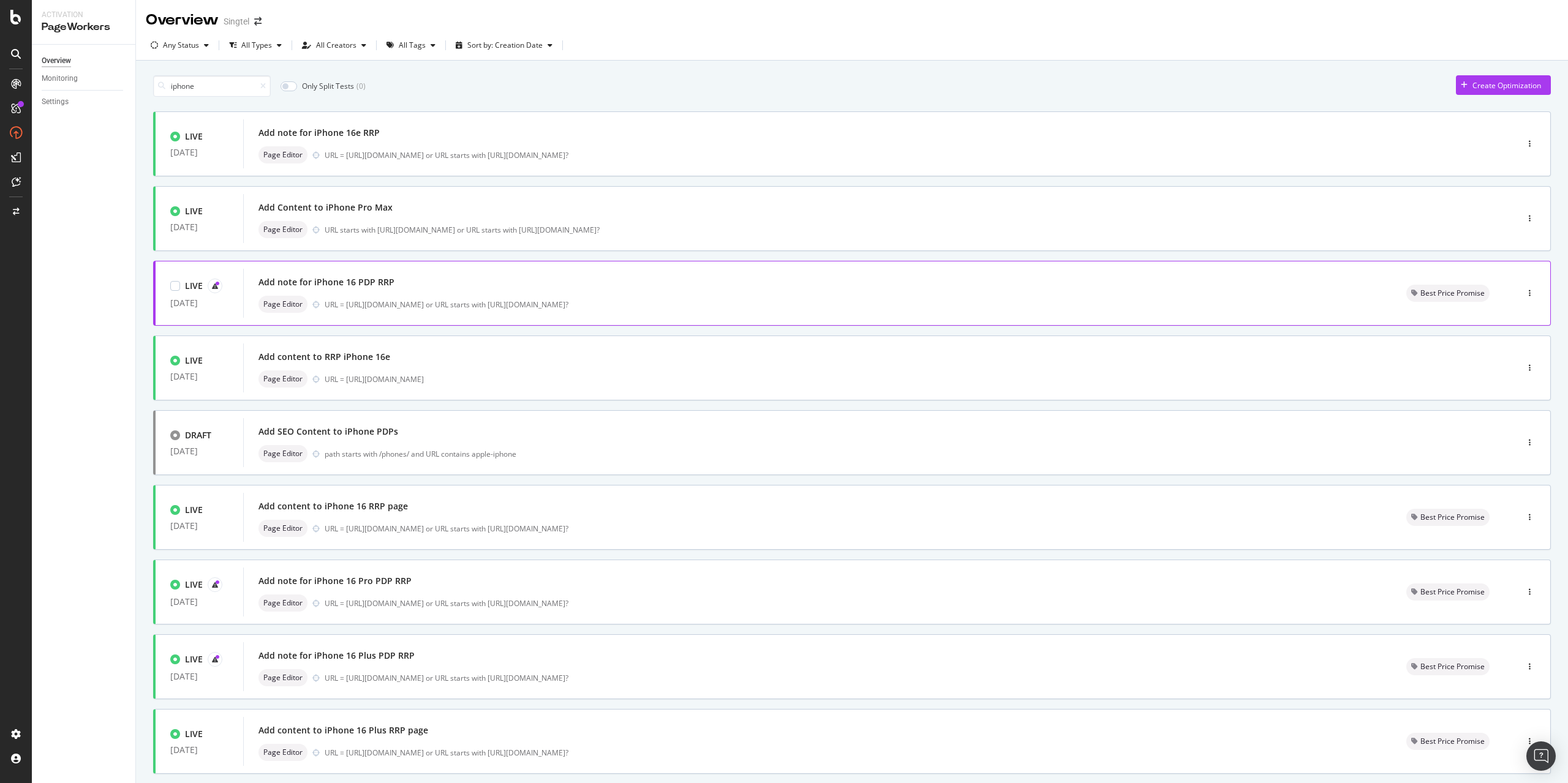
click at [343, 291] on div "Add note for iPhone 16 PDP RRP Page Editor URL = [URL][DOMAIN_NAME] or URL star…" at bounding box center [817, 293] width 1118 height 39
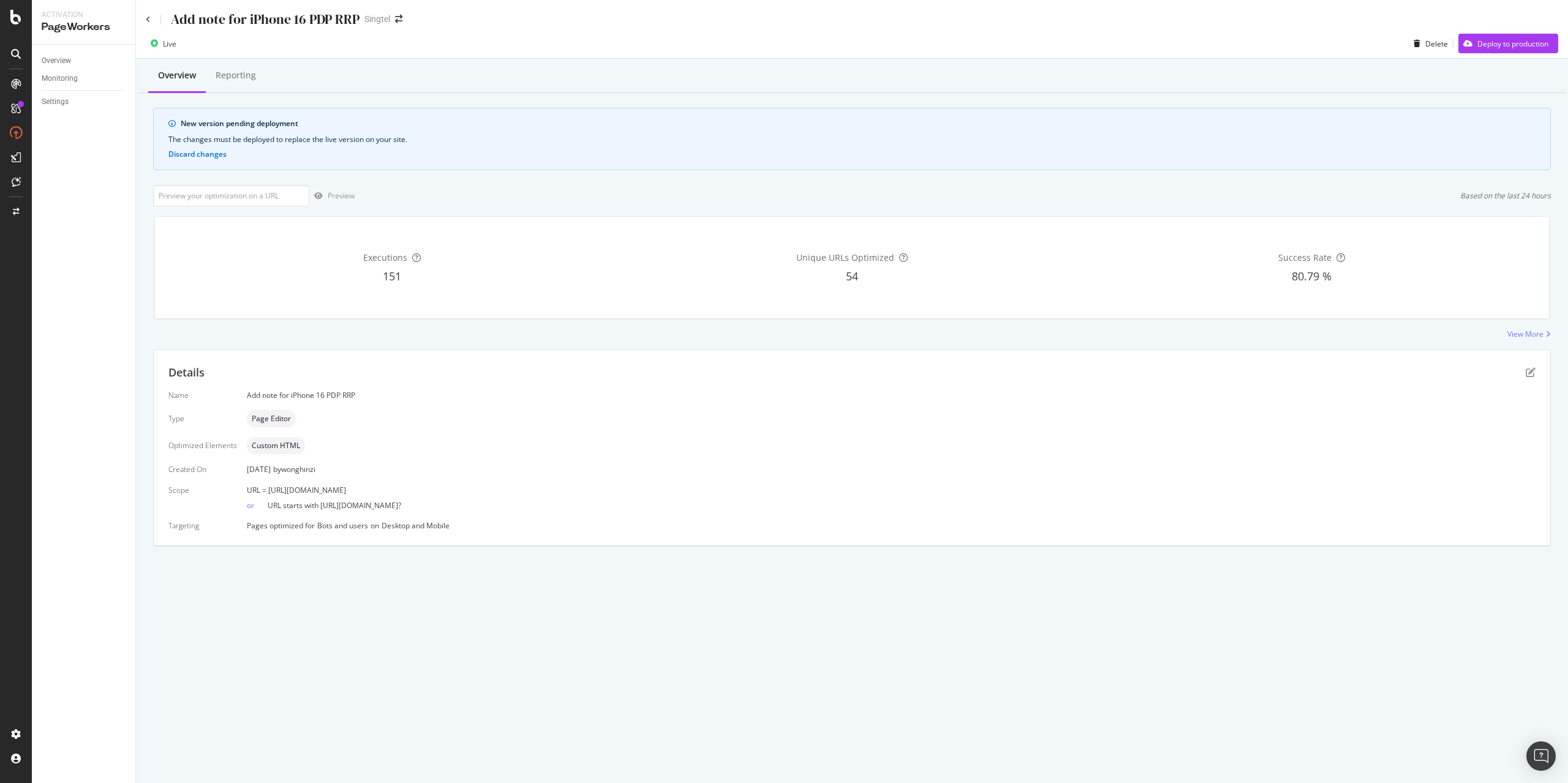
drag, startPoint x: 267, startPoint y: 490, endPoint x: 662, endPoint y: 490, distance: 395.0
click at [662, 490] on div "URL = [URL][DOMAIN_NAME]" at bounding box center [891, 490] width 1289 height 10
copy span "[URL][DOMAIN_NAME]"
click at [1482, 39] on div "Deploy to production" at bounding box center [1513, 44] width 71 height 10
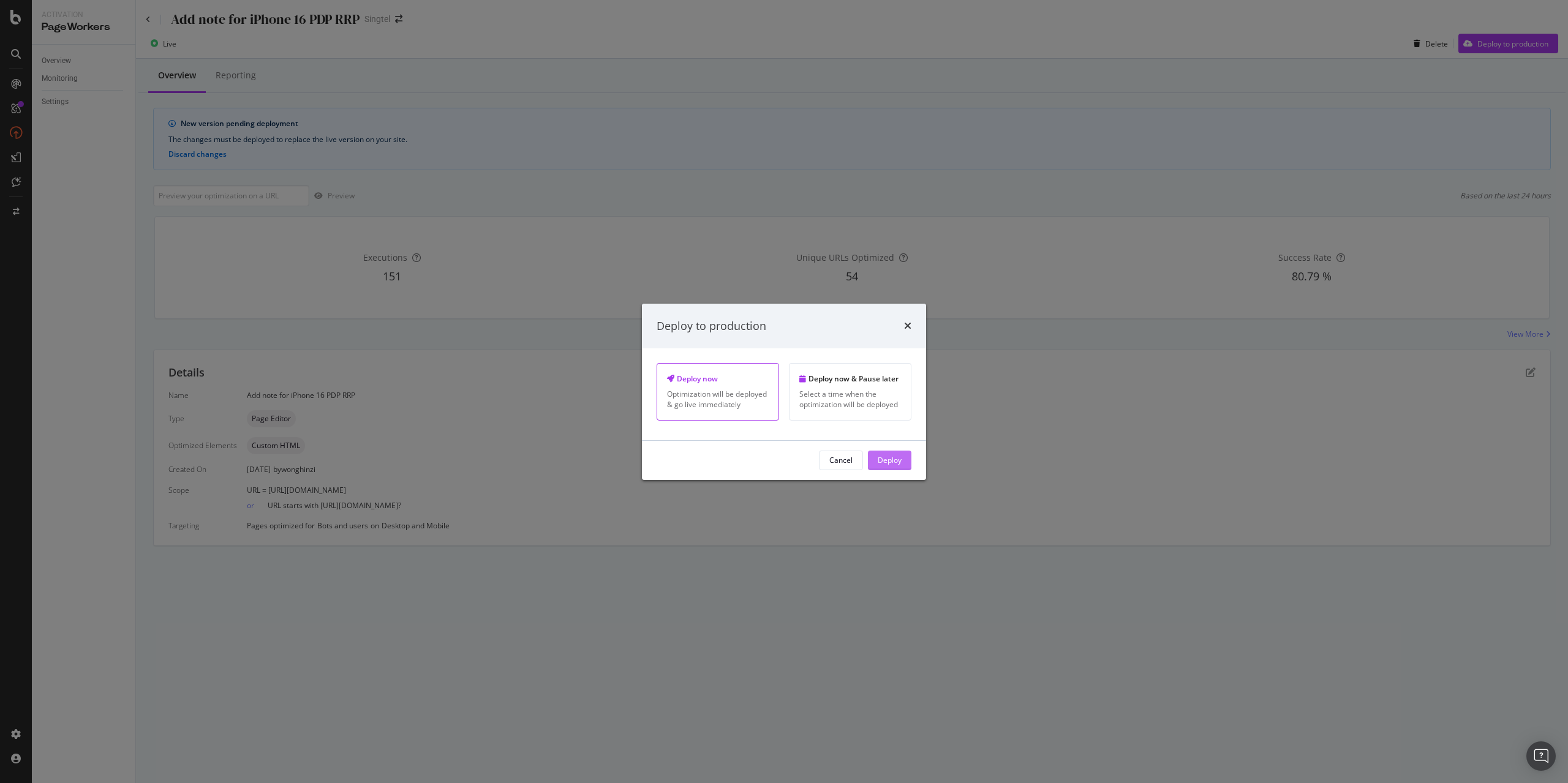
click at [878, 455] on div "Deploy" at bounding box center [890, 460] width 24 height 10
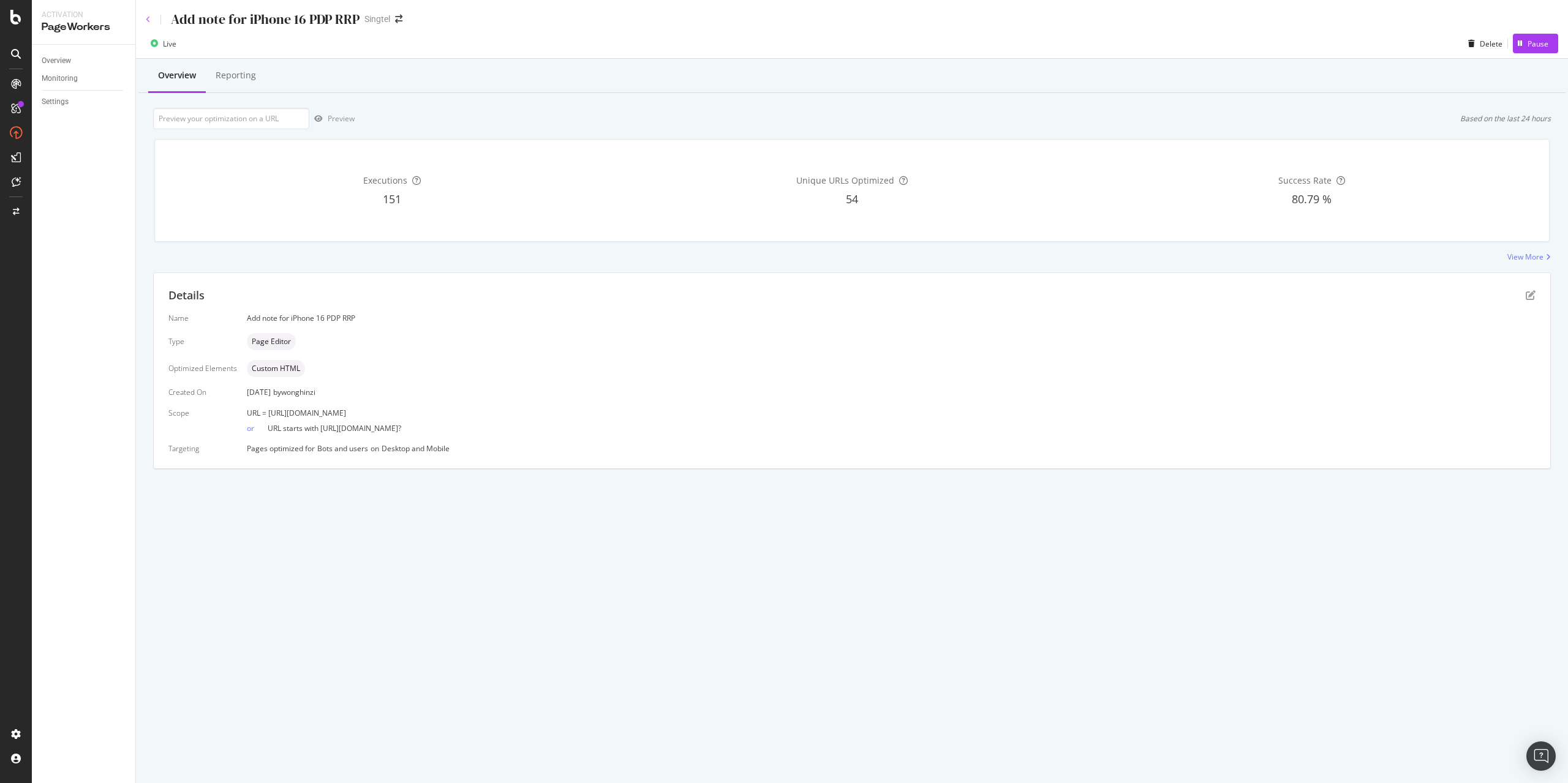
click at [146, 20] on icon at bounding box center [148, 20] width 5 height 8
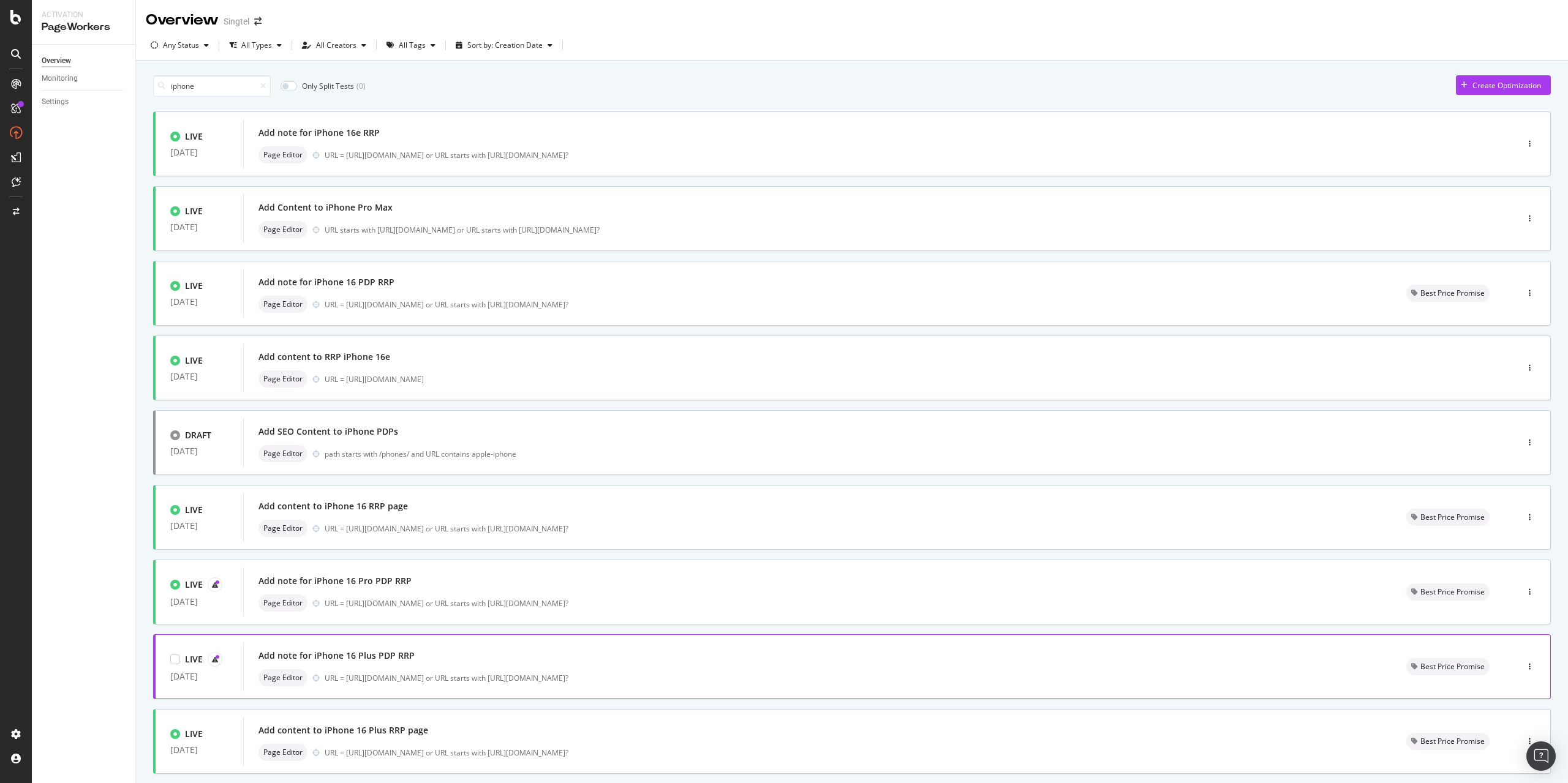
click at [356, 660] on div "Add note for iPhone 16 Plus PDP RRP" at bounding box center [336, 655] width 156 height 12
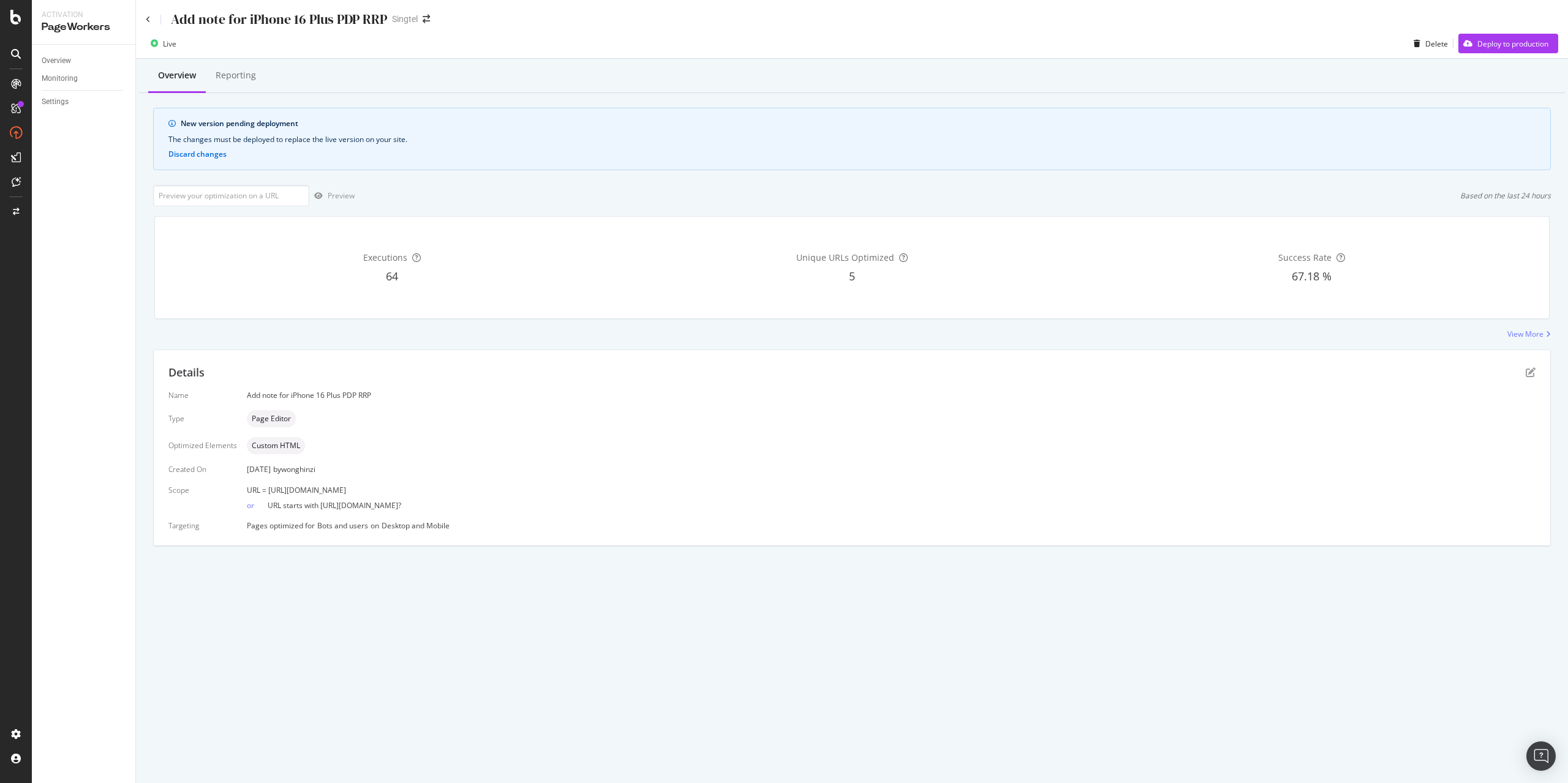
drag, startPoint x: 268, startPoint y: 491, endPoint x: 599, endPoint y: 490, distance: 331.0
click at [599, 490] on div "URL = [URL][DOMAIN_NAME]" at bounding box center [891, 490] width 1289 height 10
copy span "[URL][DOMAIN_NAME]"
click at [1501, 48] on div "Deploy to production" at bounding box center [1513, 44] width 71 height 10
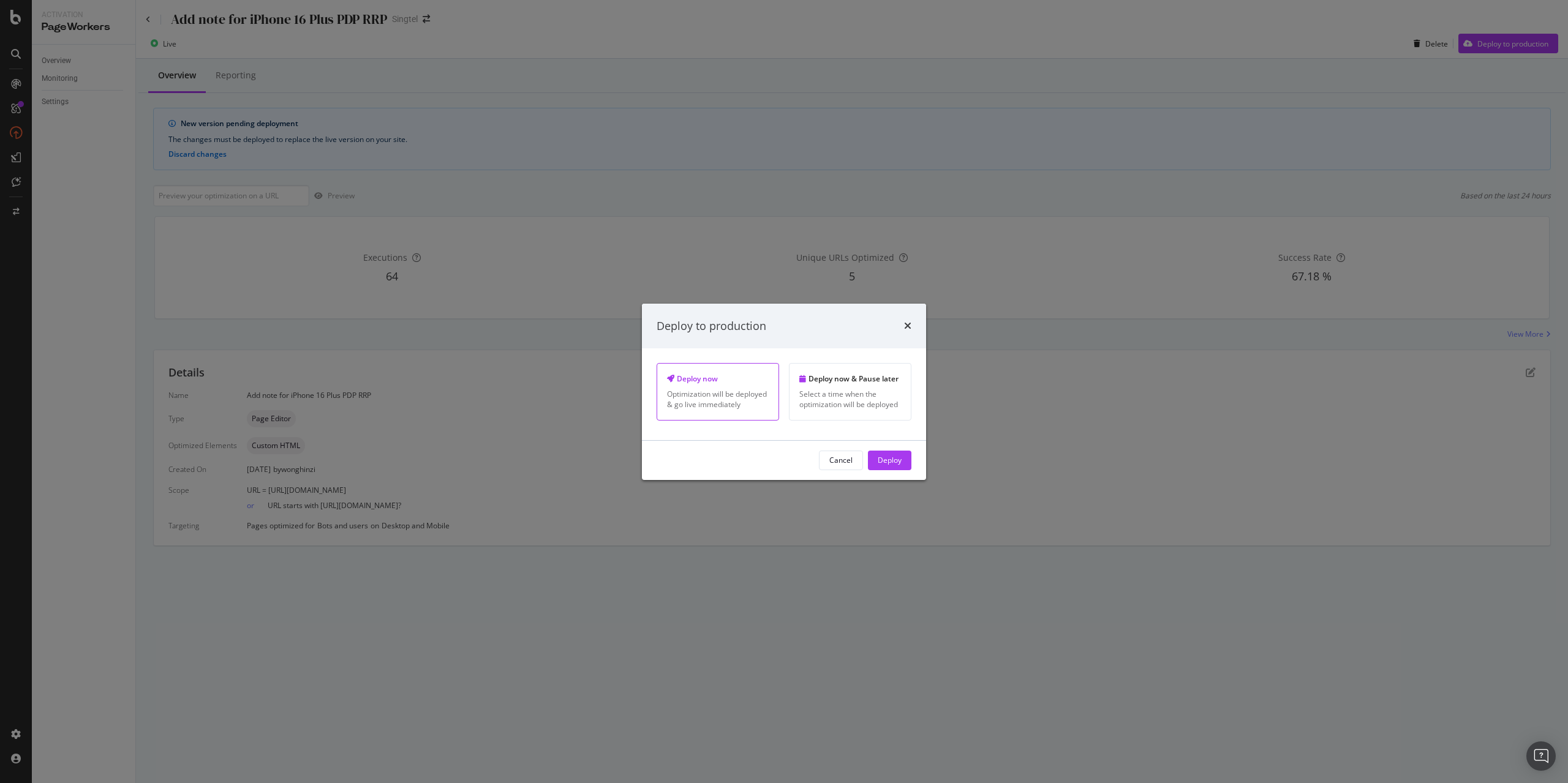
click at [878, 463] on div "Deploy" at bounding box center [890, 460] width 24 height 10
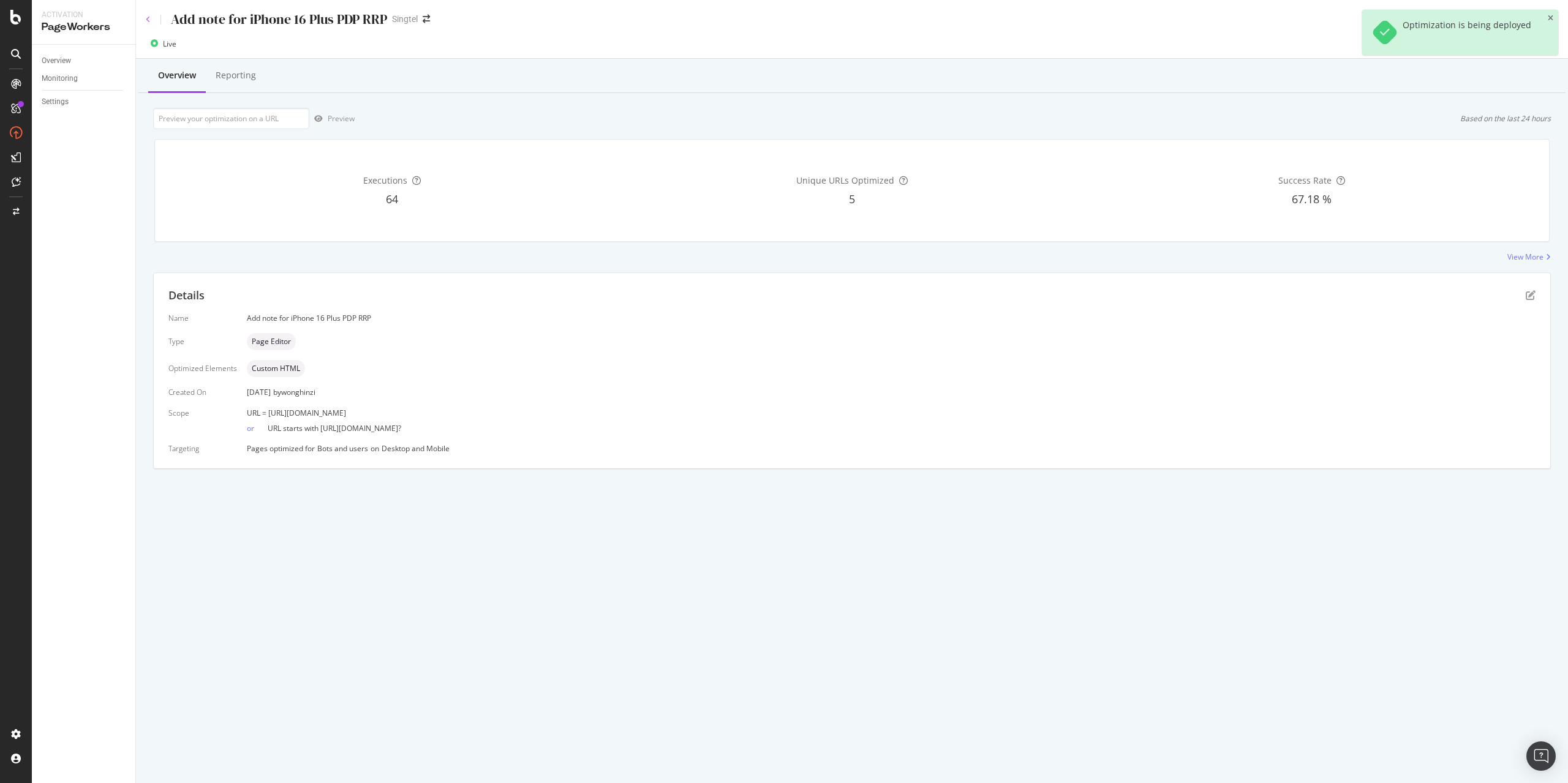
click at [150, 20] on icon at bounding box center [148, 20] width 5 height 8
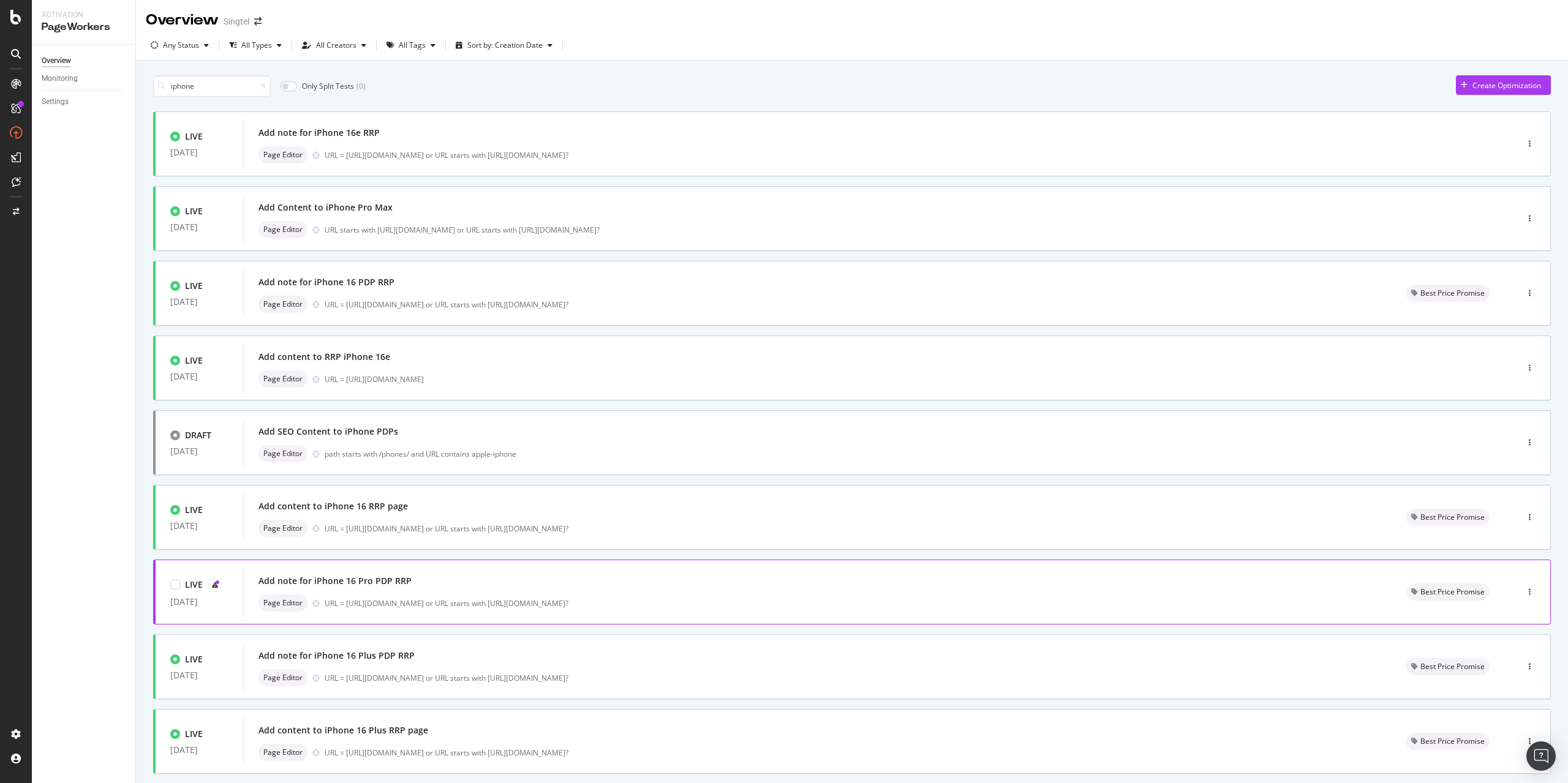
click at [386, 583] on div "Add note for iPhone 16 Pro PDP RRP" at bounding box center [335, 581] width 153 height 12
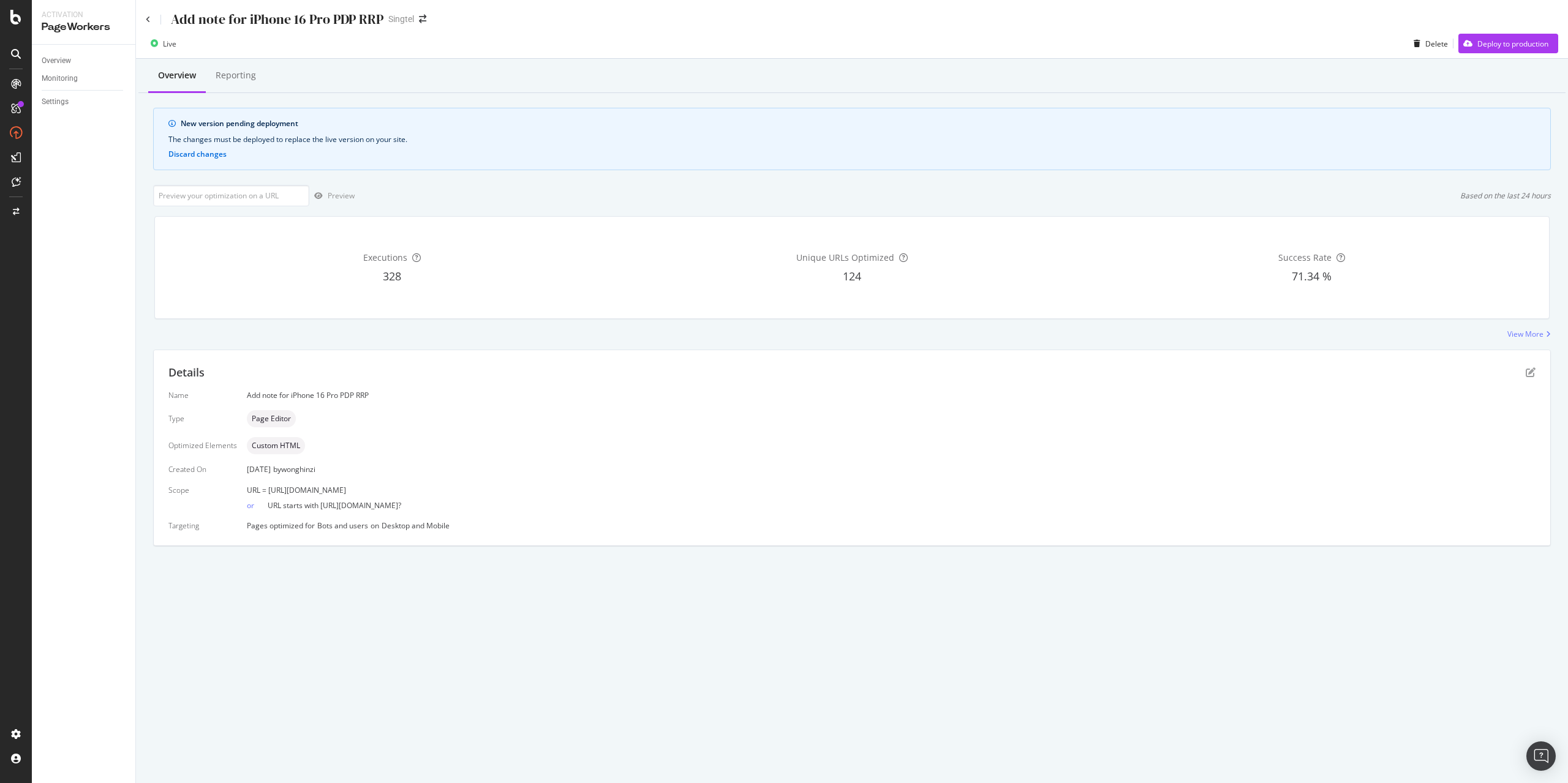
drag, startPoint x: 268, startPoint y: 491, endPoint x: 574, endPoint y: 488, distance: 306.0
click at [574, 488] on div "URL = [URL][DOMAIN_NAME]" at bounding box center [891, 490] width 1289 height 10
copy span "[URL][DOMAIN_NAME]"
click at [1488, 35] on div "Deploy to production" at bounding box center [1502, 43] width 90 height 18
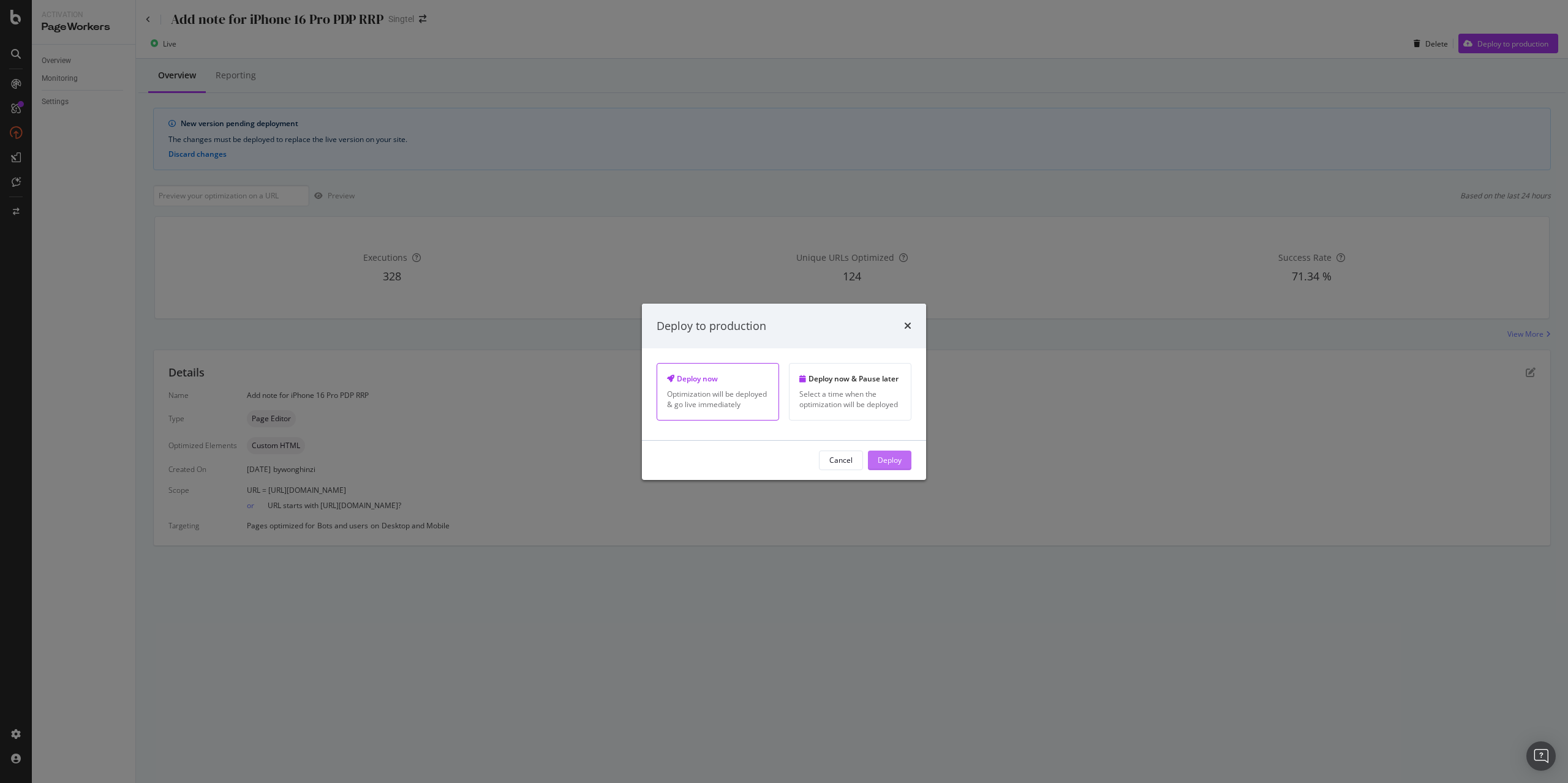
click at [881, 459] on div "Deploy" at bounding box center [890, 460] width 24 height 10
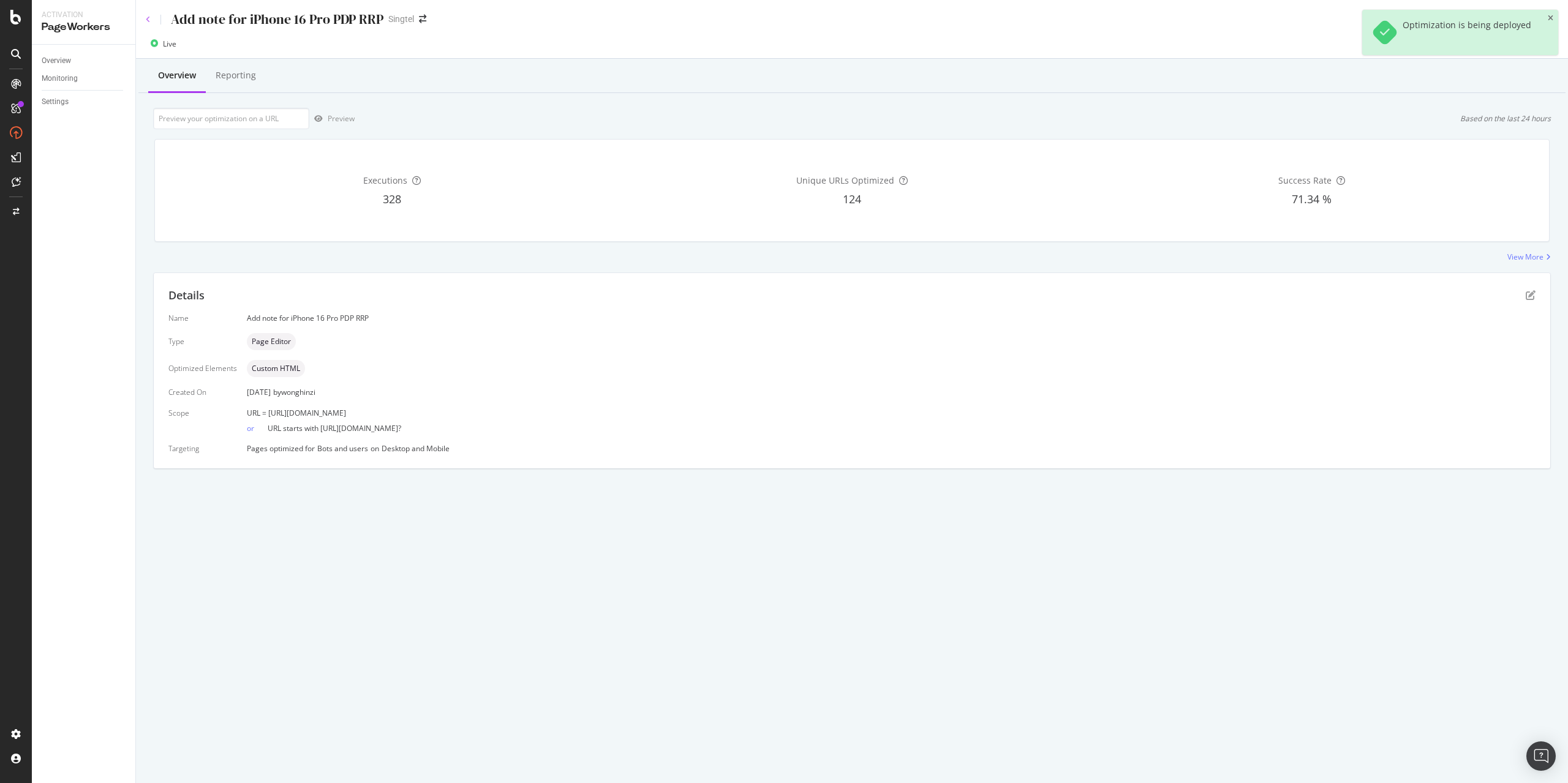
click at [148, 22] on icon at bounding box center [148, 20] width 5 height 8
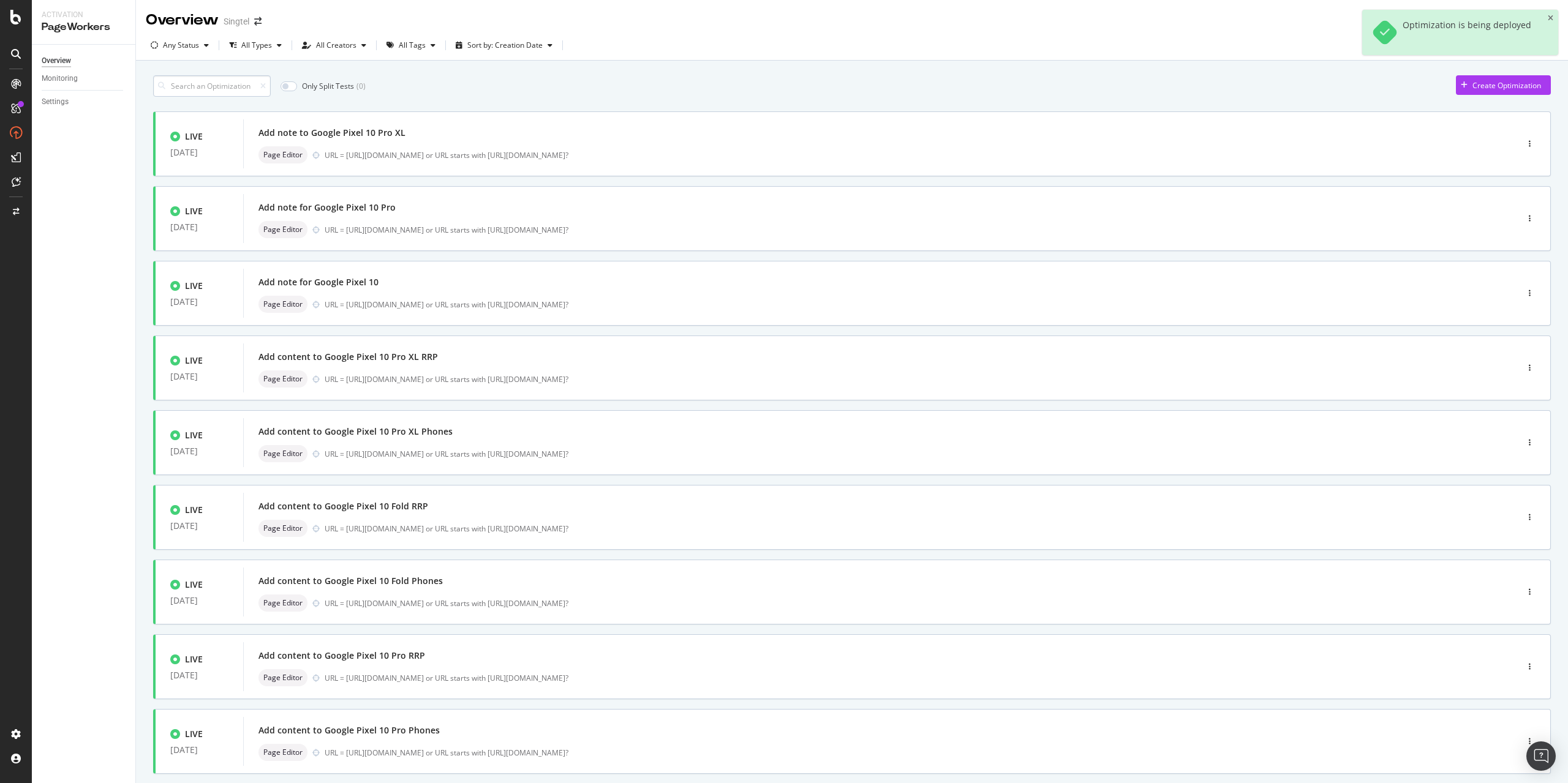
click at [223, 86] on input at bounding box center [212, 86] width 118 height 22
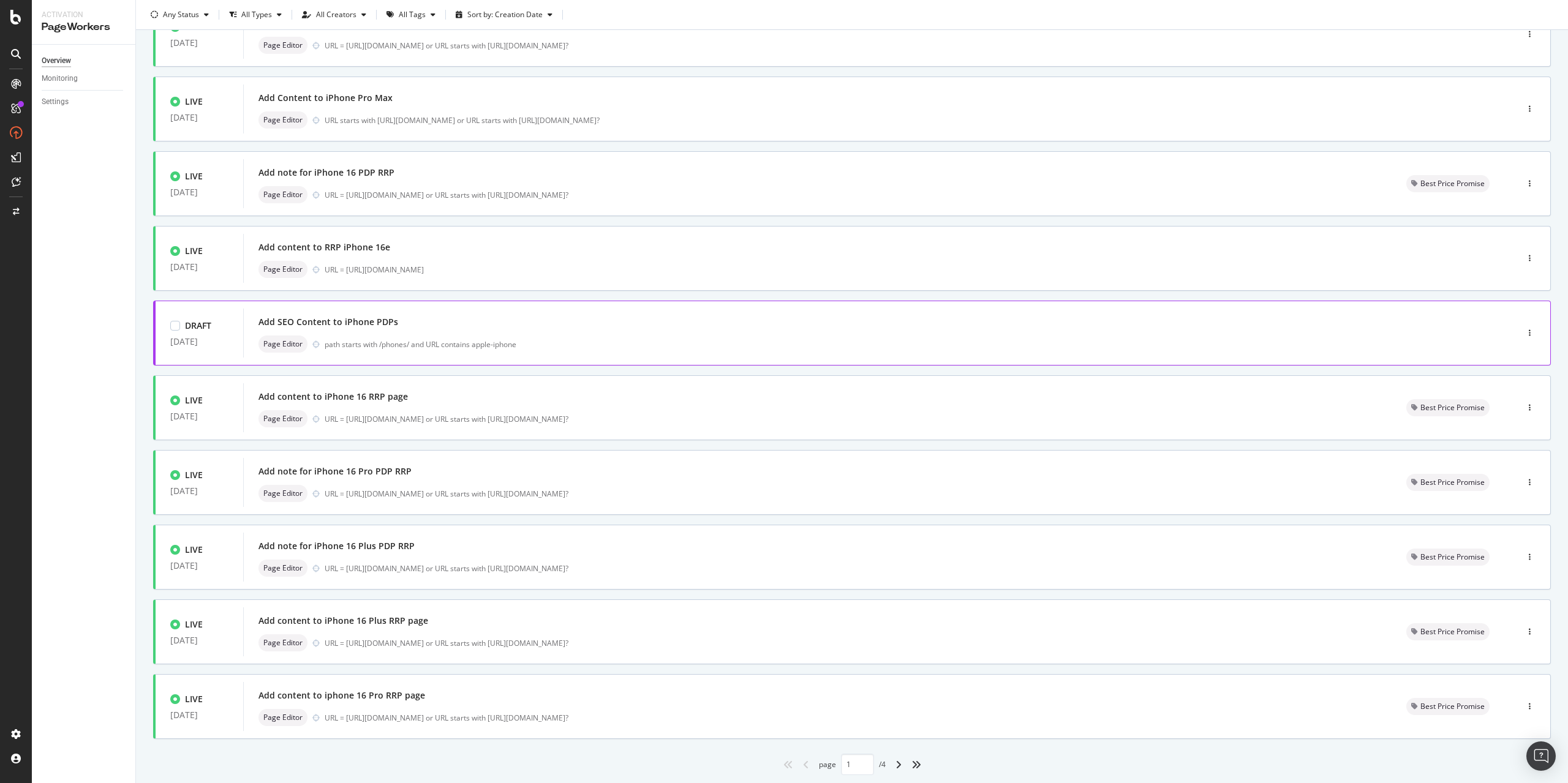
scroll to position [144, 0]
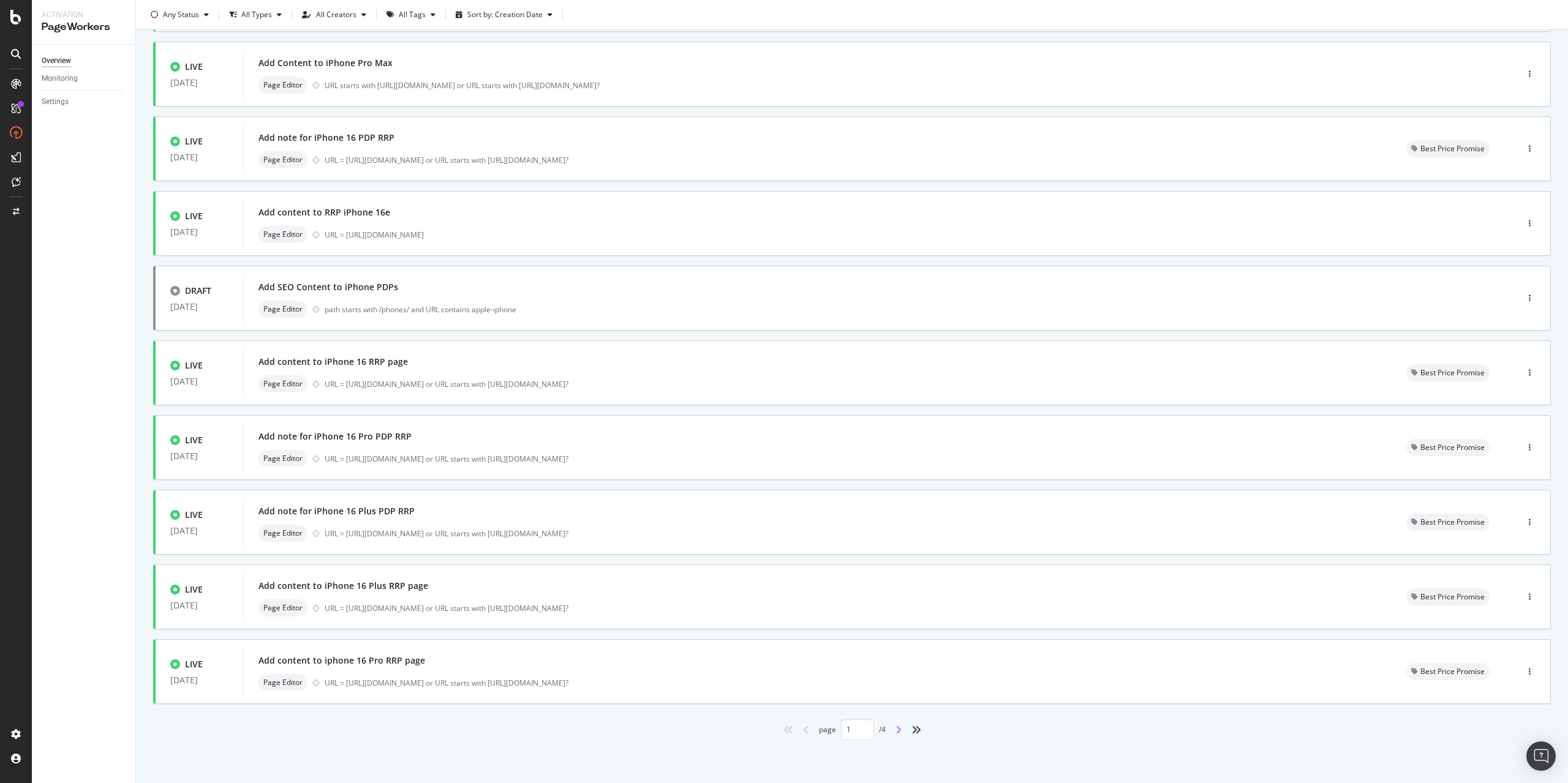
click at [895, 731] on icon "angle-right" at bounding box center [899, 729] width 6 height 10
type input "2"
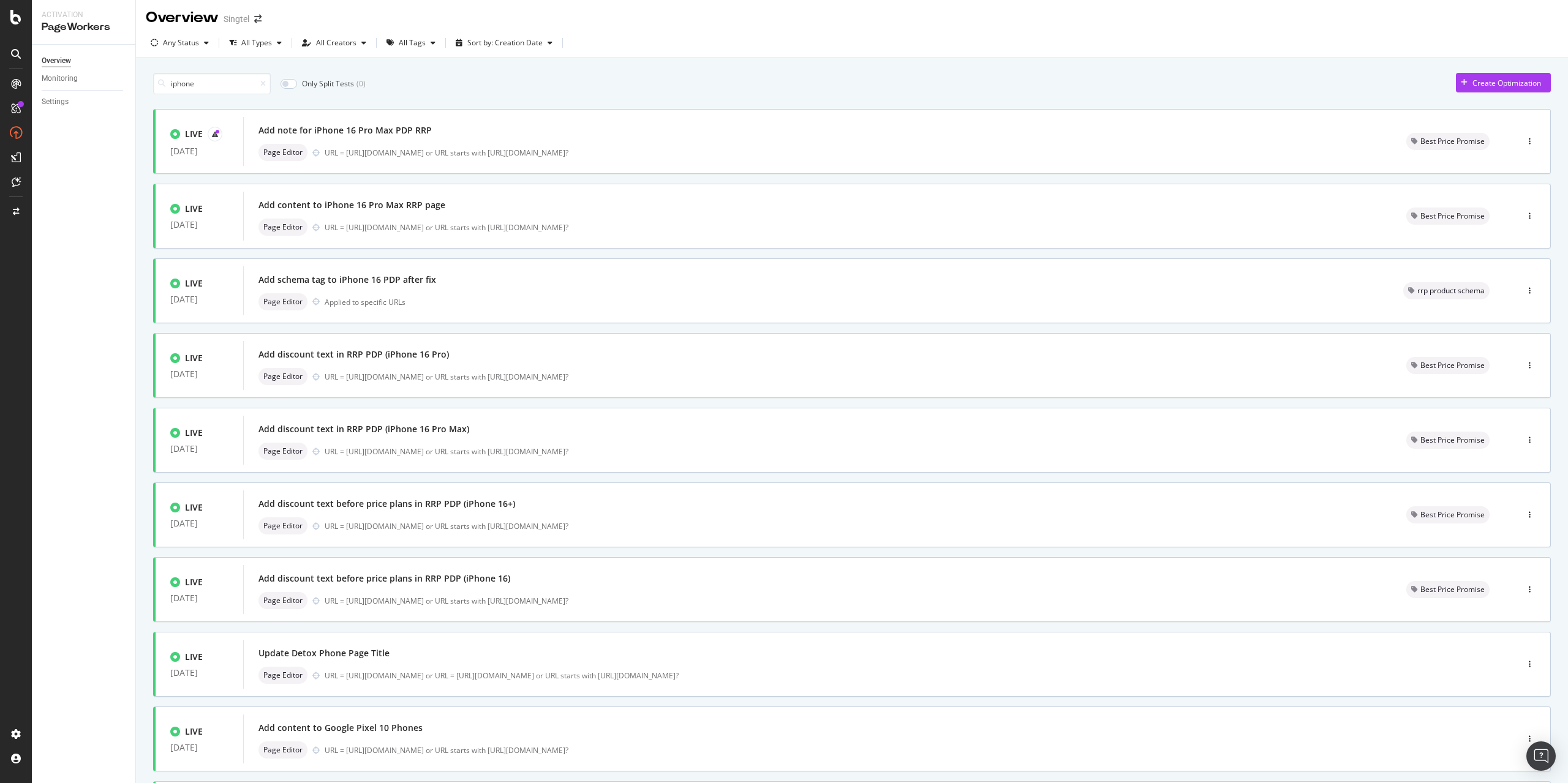
scroll to position [0, 0]
click at [423, 151] on div "URL = [URL][DOMAIN_NAME] or URL starts with [URL][DOMAIN_NAME]?" at bounding box center [850, 155] width 1052 height 10
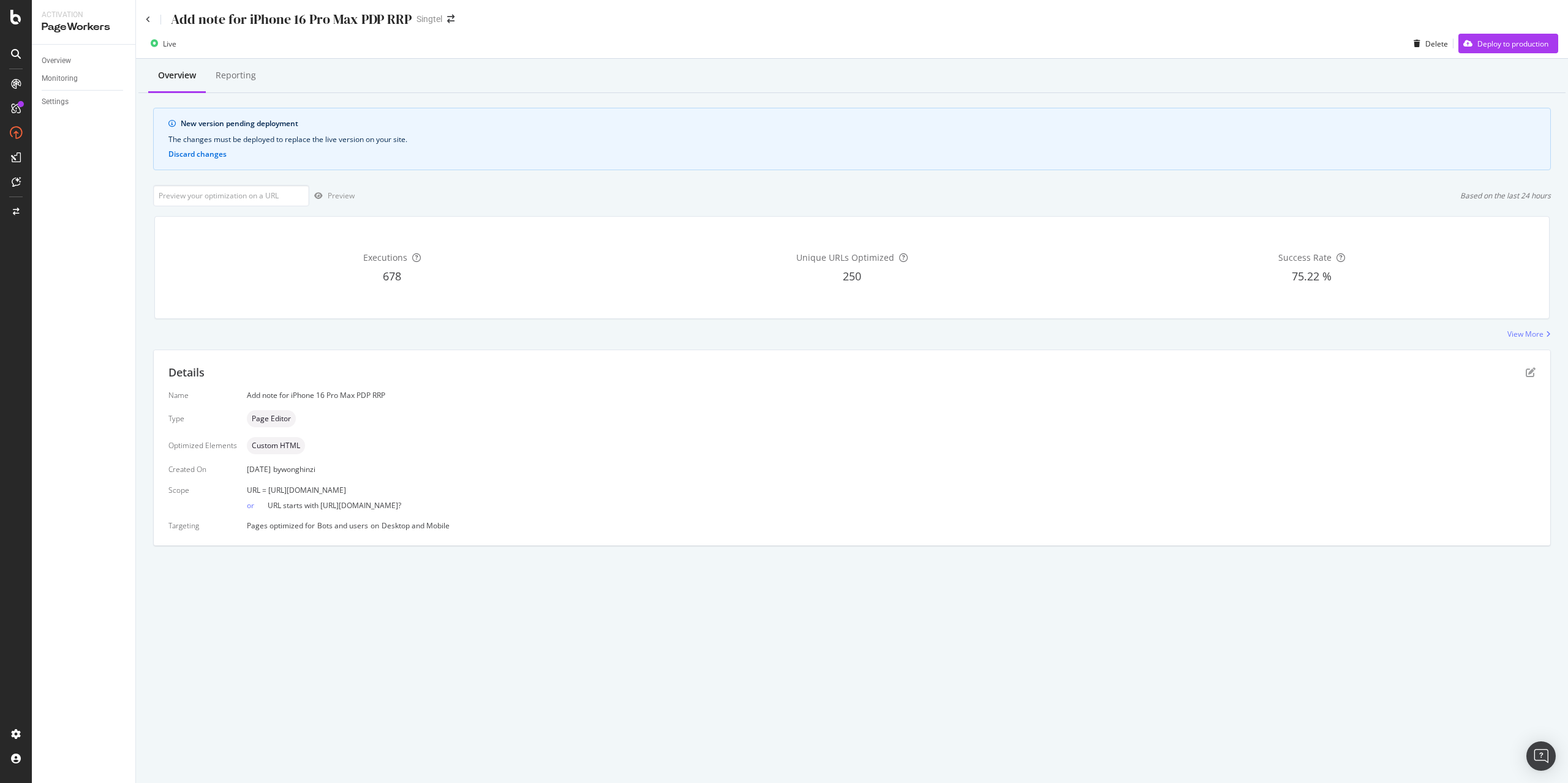
drag, startPoint x: 267, startPoint y: 490, endPoint x: 617, endPoint y: 491, distance: 350.0
click at [617, 491] on div "URL = [URL][DOMAIN_NAME]" at bounding box center [891, 490] width 1289 height 10
copy span "[URL][DOMAIN_NAME]"
click at [1527, 41] on div "Deploy to production" at bounding box center [1513, 44] width 71 height 10
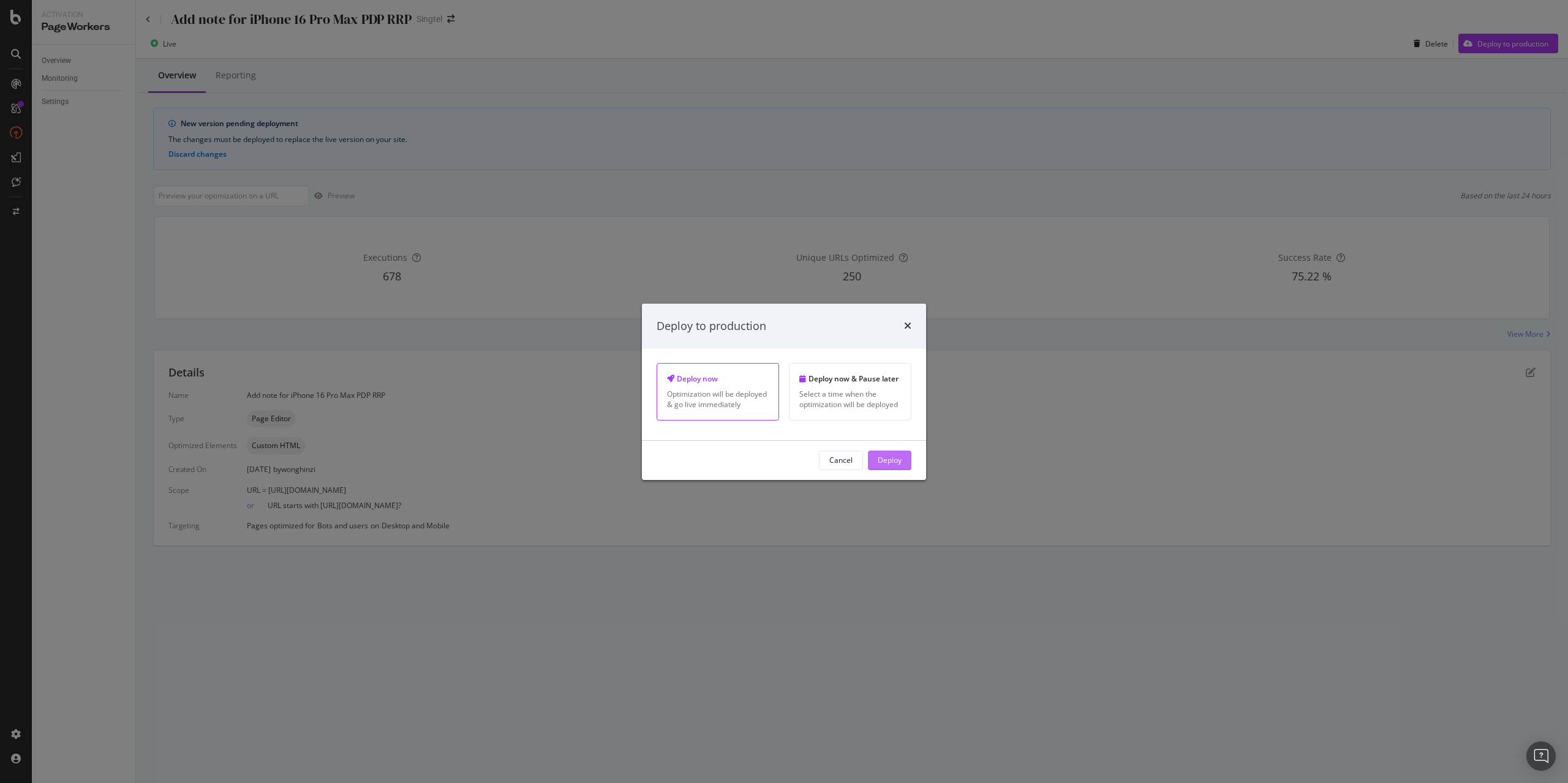
click at [904, 460] on button "Deploy" at bounding box center [890, 460] width 43 height 20
